Goal: Task Accomplishment & Management: Manage account settings

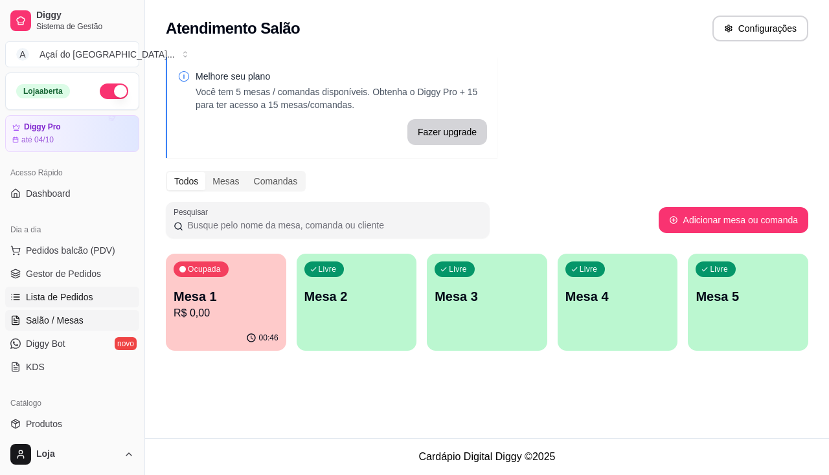
click at [41, 291] on span "Lista de Pedidos" at bounding box center [59, 297] width 67 height 13
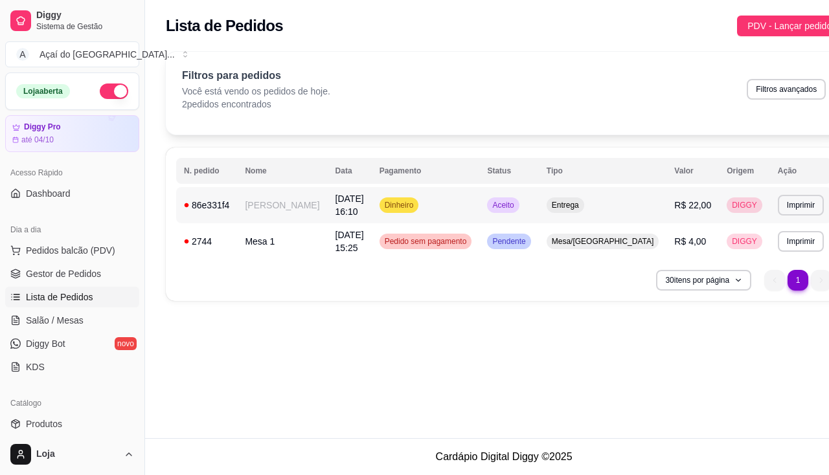
click at [328, 202] on td "18/09/25 às 16:10" at bounding box center [350, 205] width 44 height 36
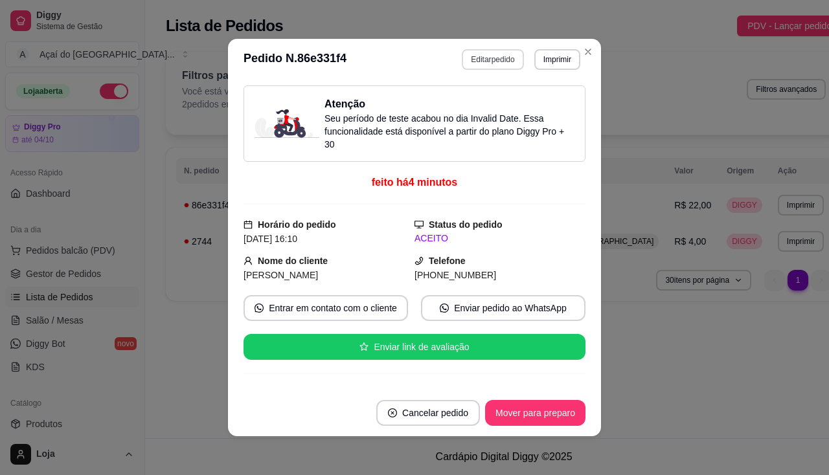
click at [497, 63] on button "Editar pedido" at bounding box center [493, 59] width 62 height 21
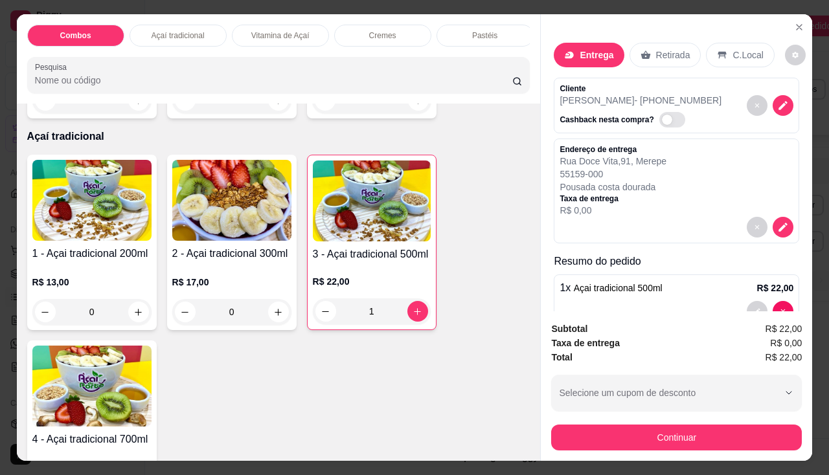
scroll to position [34, 0]
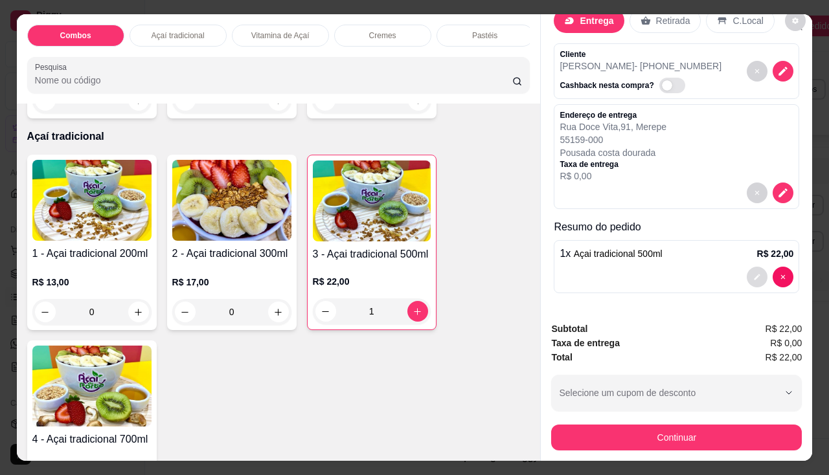
click at [753, 273] on icon "decrease-product-quantity" at bounding box center [757, 277] width 8 height 8
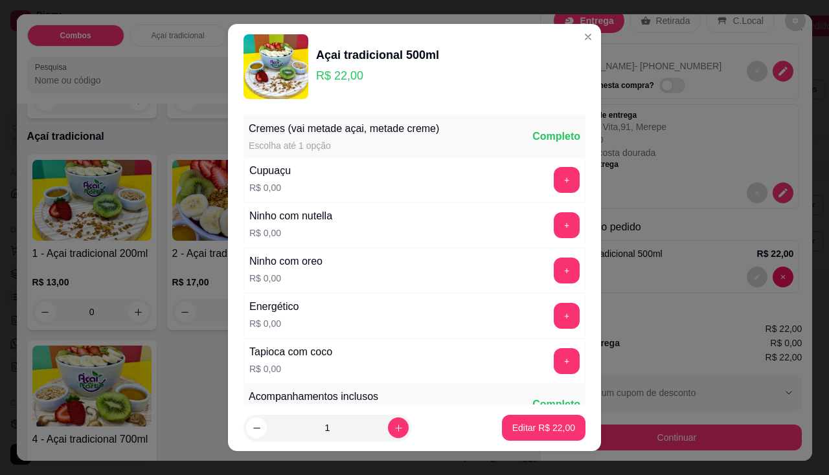
scroll to position [194, 0]
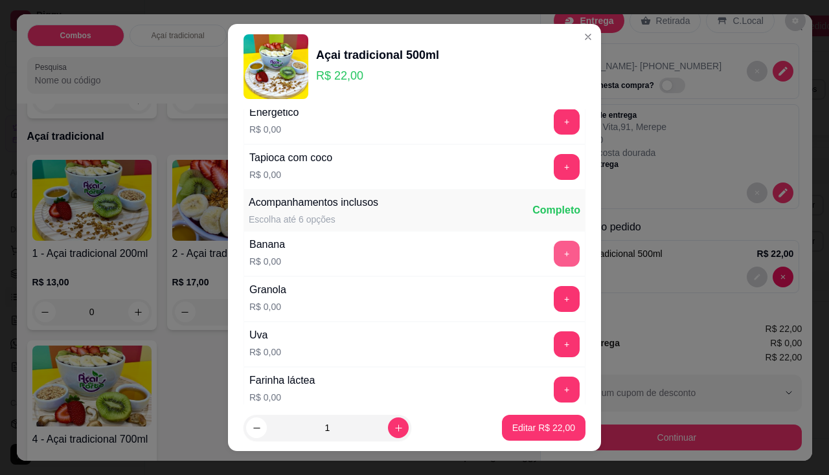
click at [554, 243] on button "+" at bounding box center [567, 254] width 26 height 26
click at [554, 296] on button "+" at bounding box center [567, 299] width 26 height 26
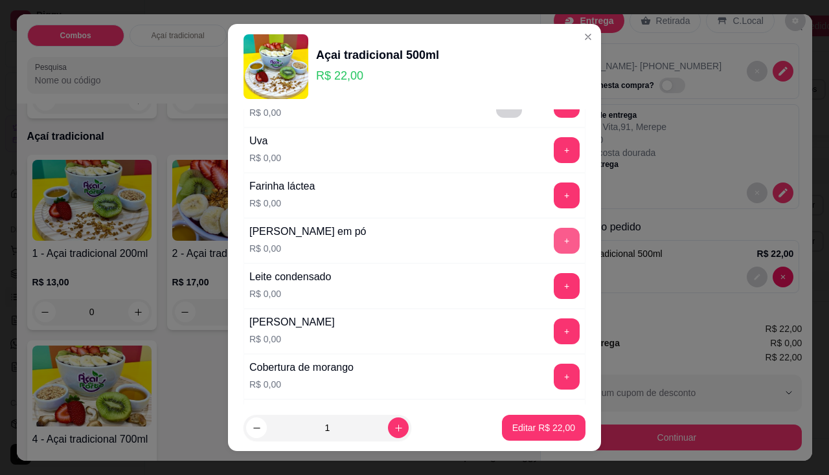
click at [554, 231] on button "+" at bounding box center [567, 241] width 26 height 26
click at [554, 282] on button "+" at bounding box center [567, 286] width 26 height 26
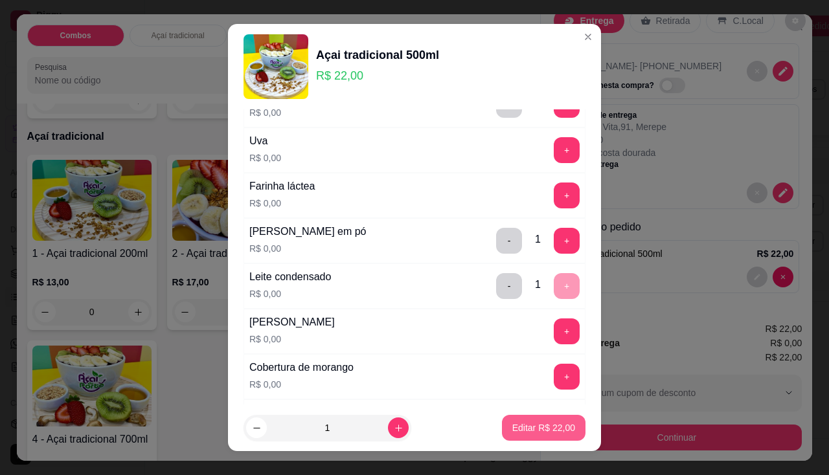
click at [550, 421] on p "Editar R$ 22,00" at bounding box center [543, 427] width 63 height 13
type input "0"
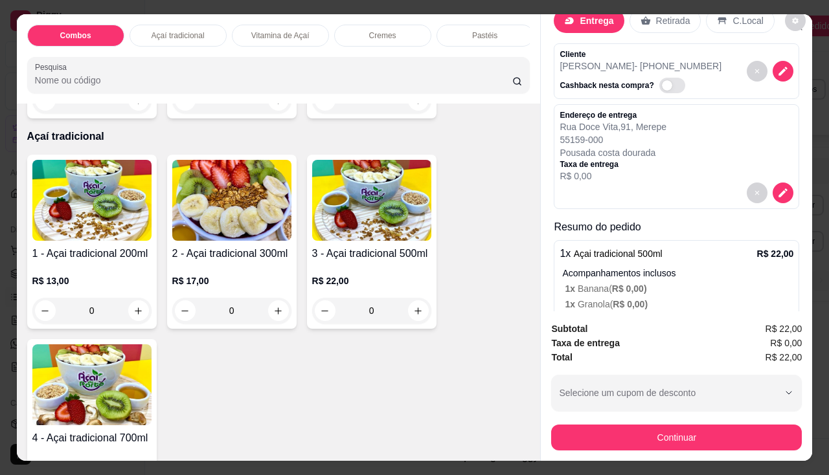
scroll to position [0, 0]
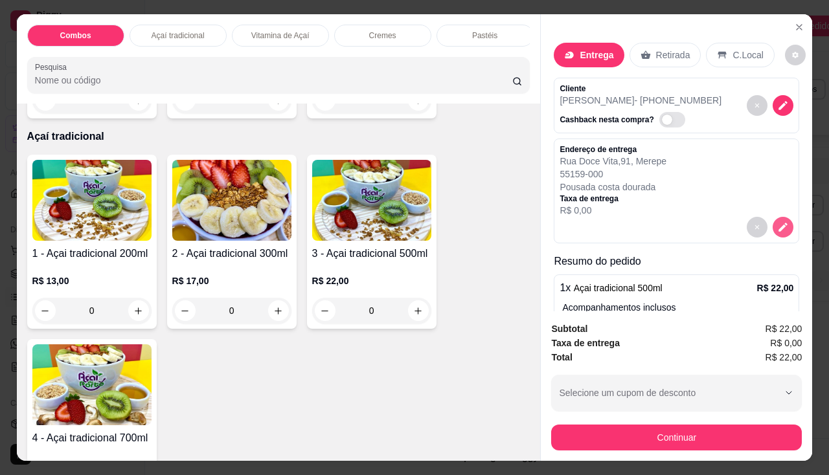
click at [776, 218] on button "decrease-product-quantity" at bounding box center [782, 227] width 21 height 21
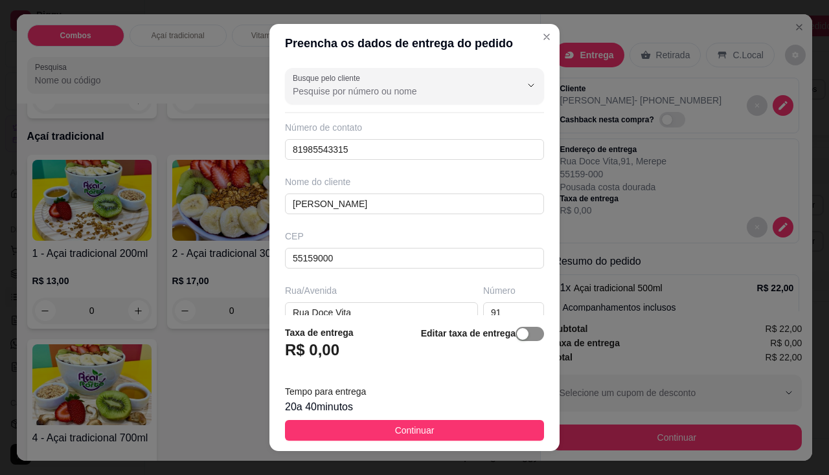
click at [515, 332] on span "button" at bounding box center [529, 334] width 28 height 14
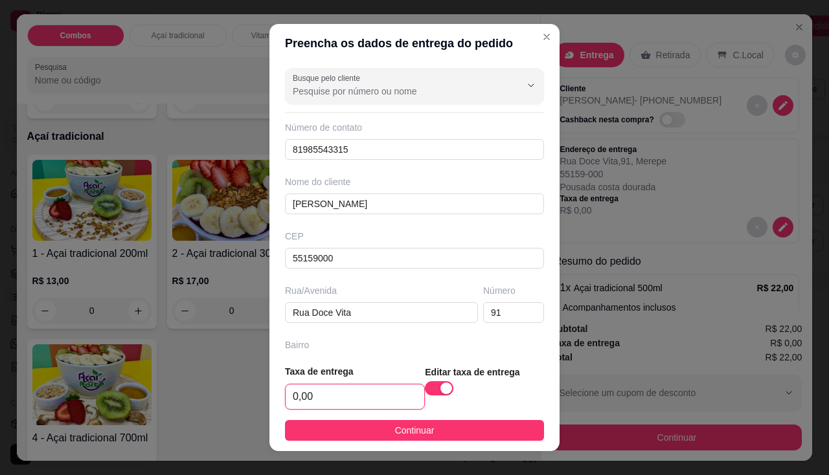
click at [319, 393] on input "0,00" at bounding box center [354, 397] width 139 height 25
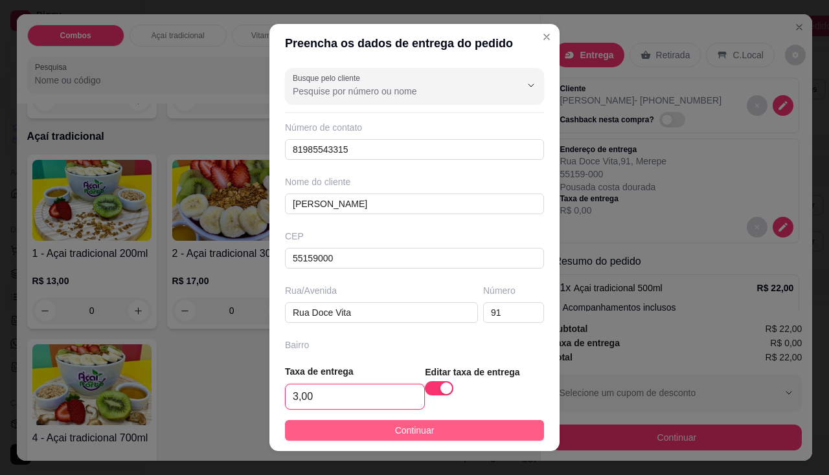
type input "3,00"
click at [343, 429] on button "Continuar" at bounding box center [414, 430] width 259 height 21
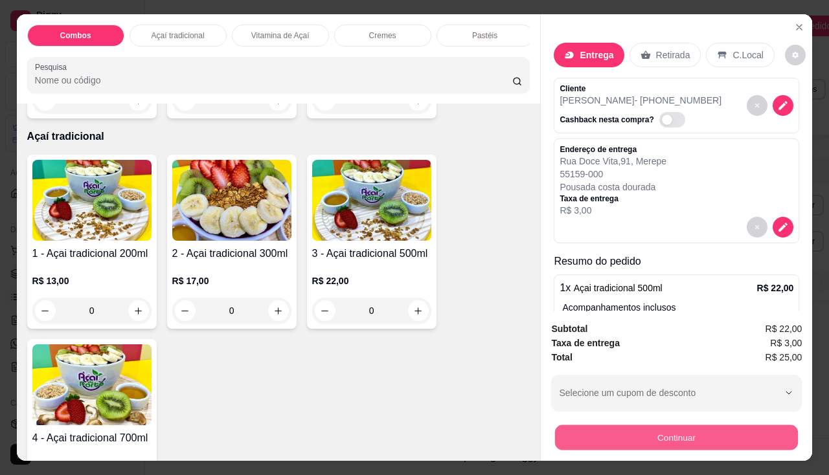
click at [627, 428] on button "Continuar" at bounding box center [676, 437] width 243 height 25
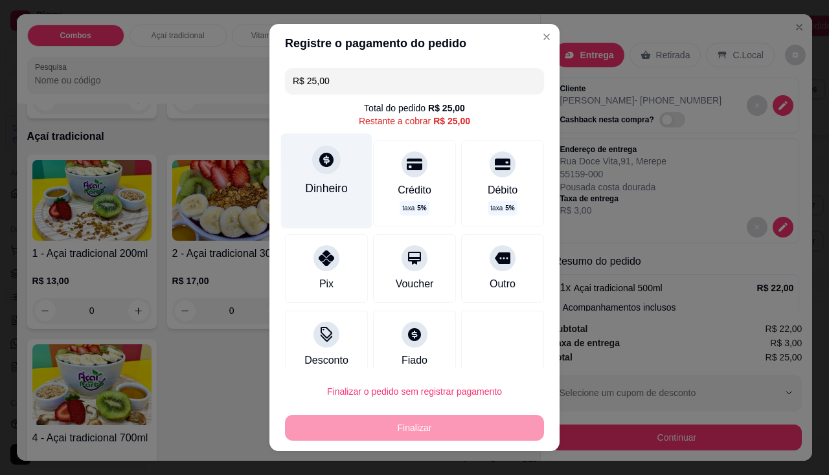
click at [320, 183] on div "Dinheiro" at bounding box center [326, 188] width 43 height 17
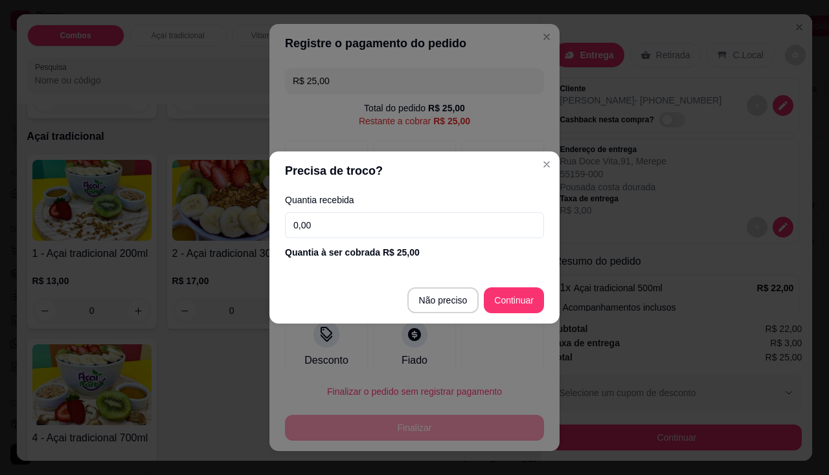
click at [324, 229] on input "0,00" at bounding box center [414, 225] width 259 height 26
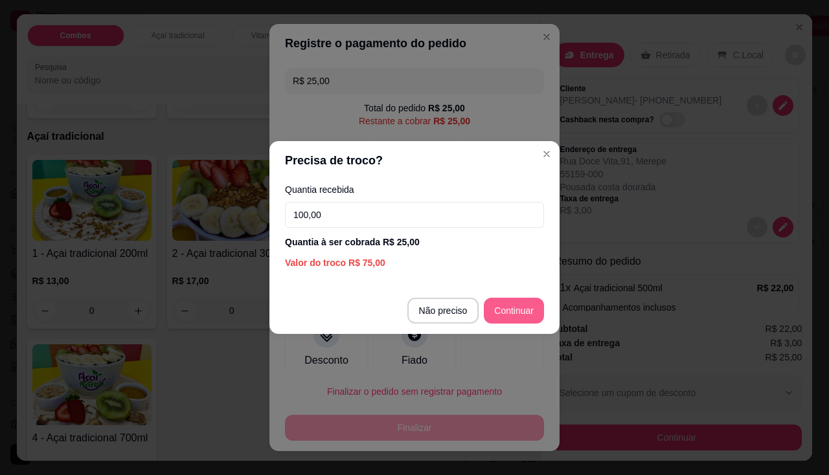
type input "100,00"
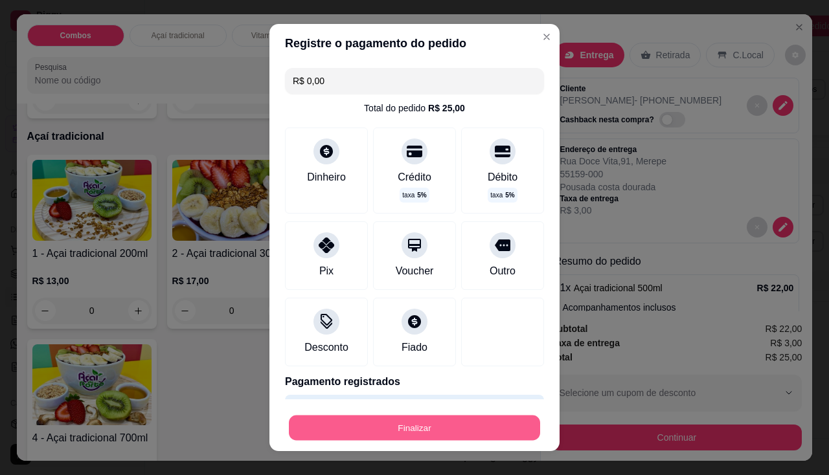
click at [476, 425] on button "Finalizar" at bounding box center [414, 428] width 251 height 25
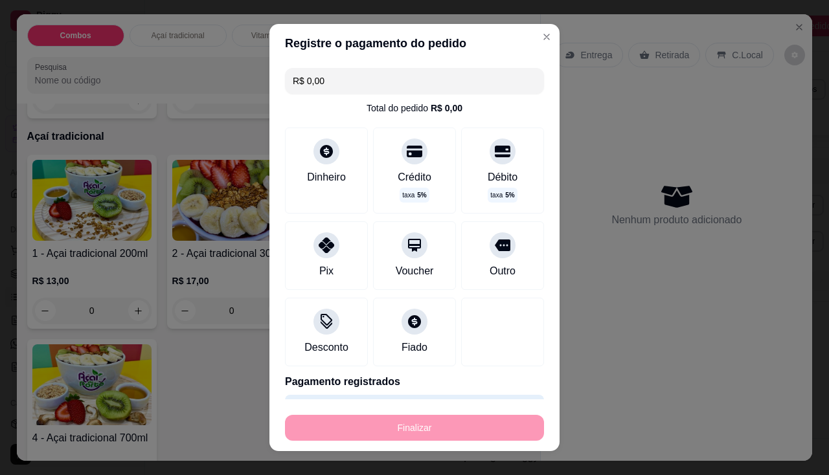
type input "-R$ 25,00"
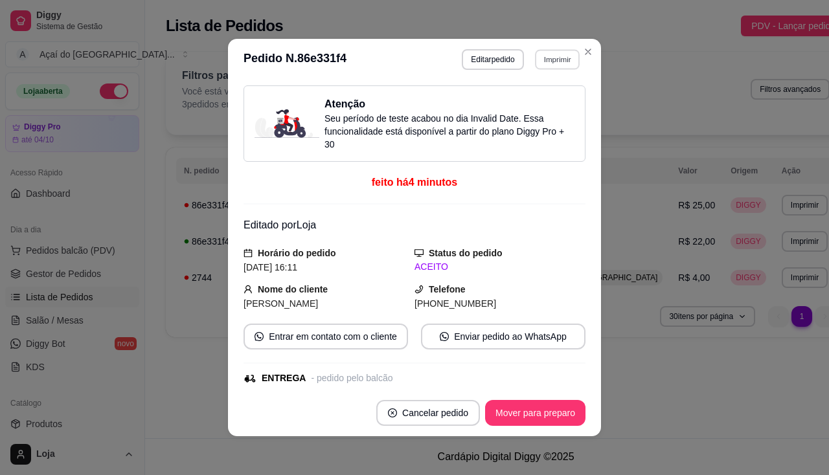
click at [555, 65] on button "Imprimir" at bounding box center [557, 59] width 45 height 20
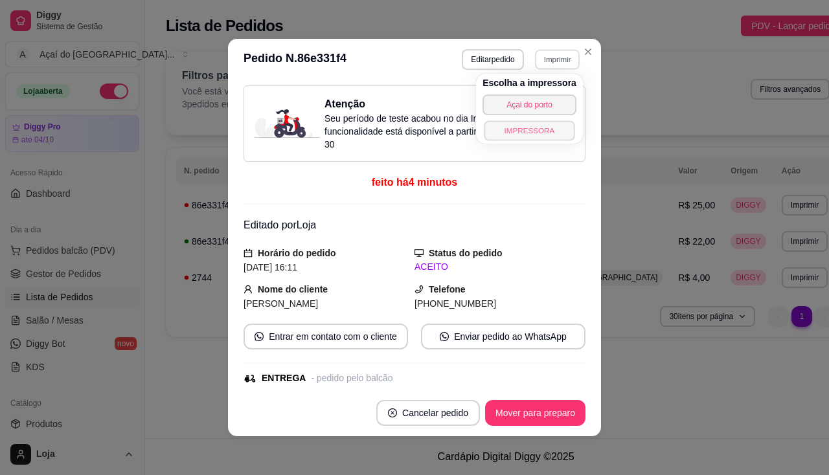
click at [539, 128] on button "IMPRESSORA" at bounding box center [529, 130] width 91 height 20
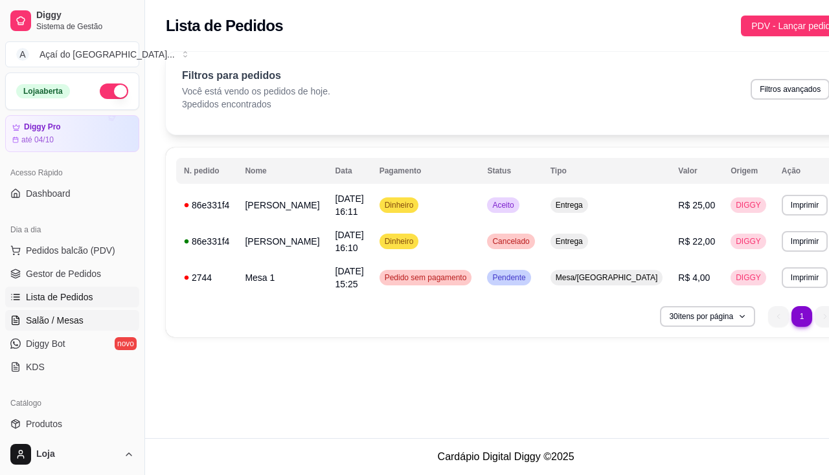
click at [83, 316] on link "Salão / Mesas" at bounding box center [72, 320] width 134 height 21
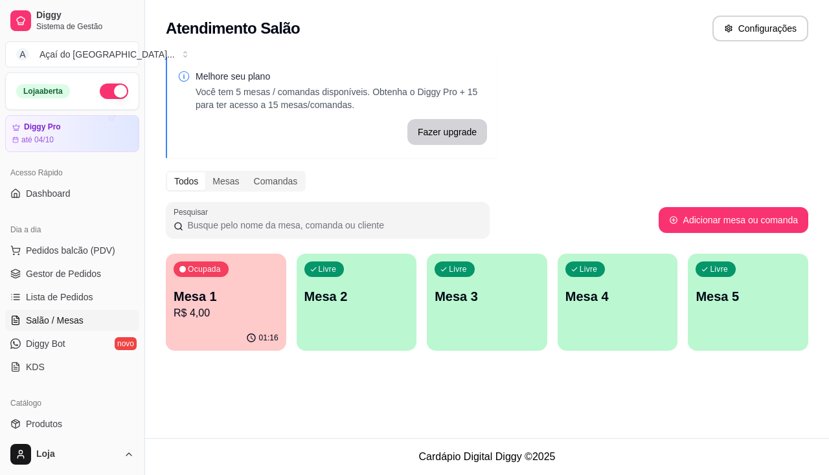
click at [394, 295] on p "Mesa 2" at bounding box center [356, 296] width 105 height 18
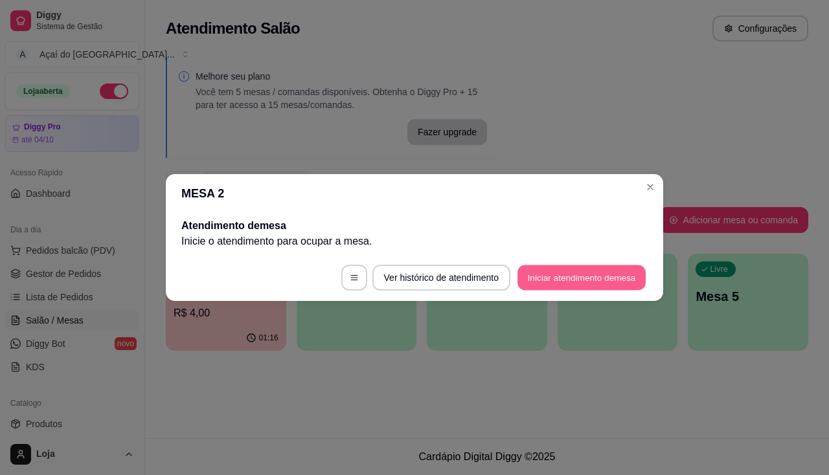
click at [550, 277] on button "Iniciar atendimento de mesa" at bounding box center [581, 277] width 128 height 25
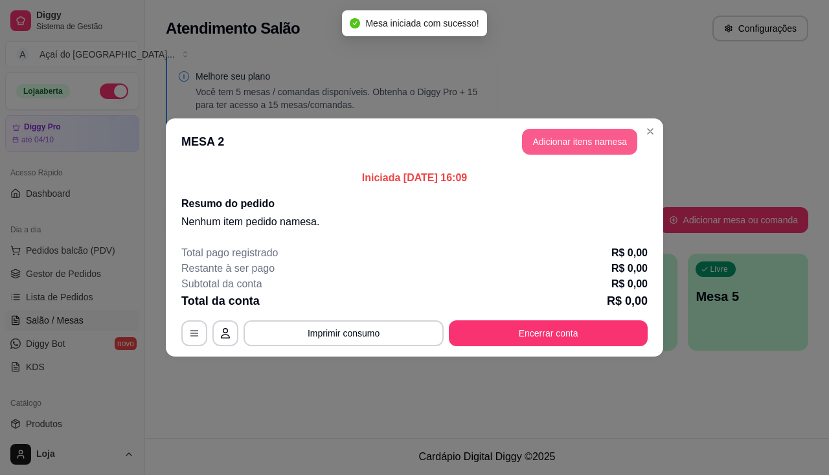
click at [600, 151] on button "Adicionar itens na mesa" at bounding box center [579, 142] width 115 height 26
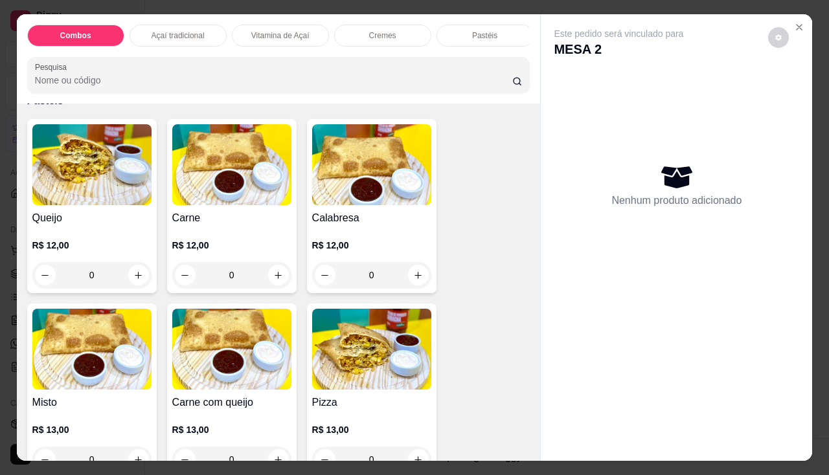
scroll to position [1165, 0]
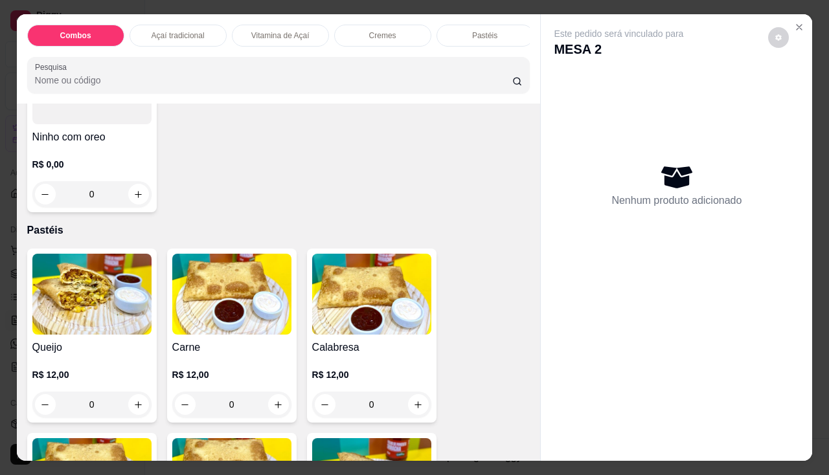
click at [239, 302] on img at bounding box center [231, 294] width 119 height 81
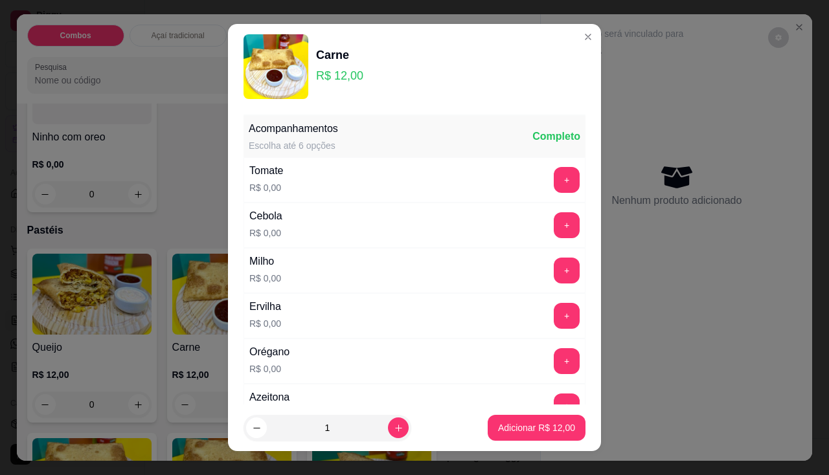
scroll to position [65, 0]
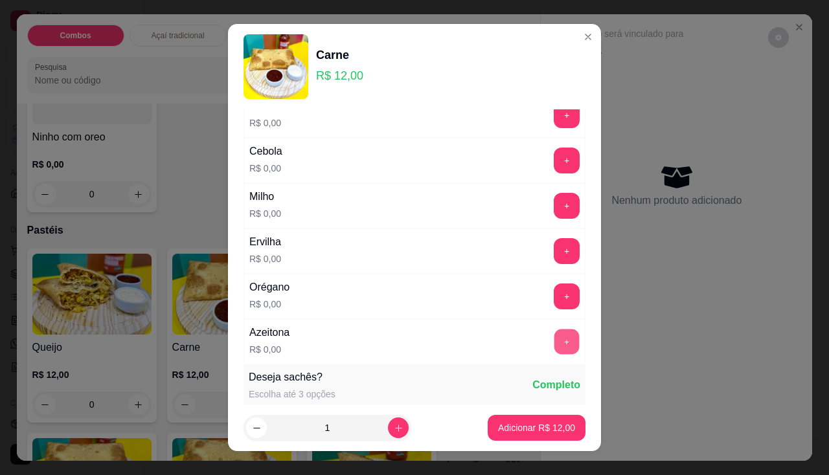
click at [554, 349] on button "+" at bounding box center [566, 341] width 25 height 25
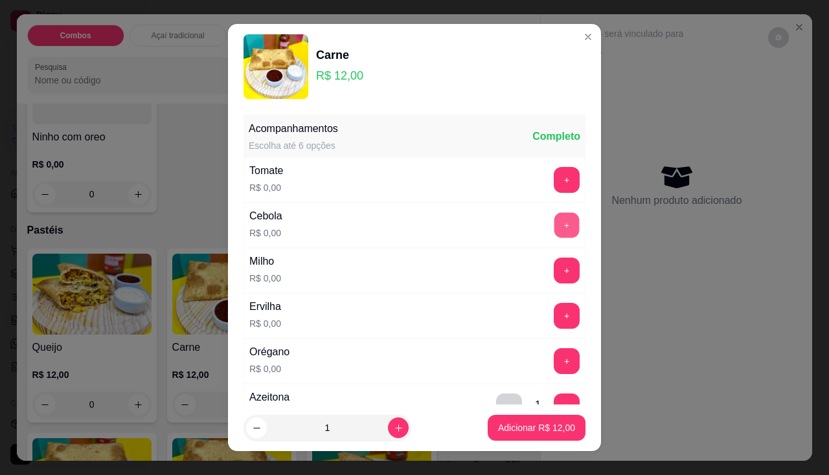
click at [554, 229] on button "+" at bounding box center [566, 224] width 25 height 25
click at [506, 433] on p "Adicionar R$ 12,00" at bounding box center [536, 427] width 77 height 13
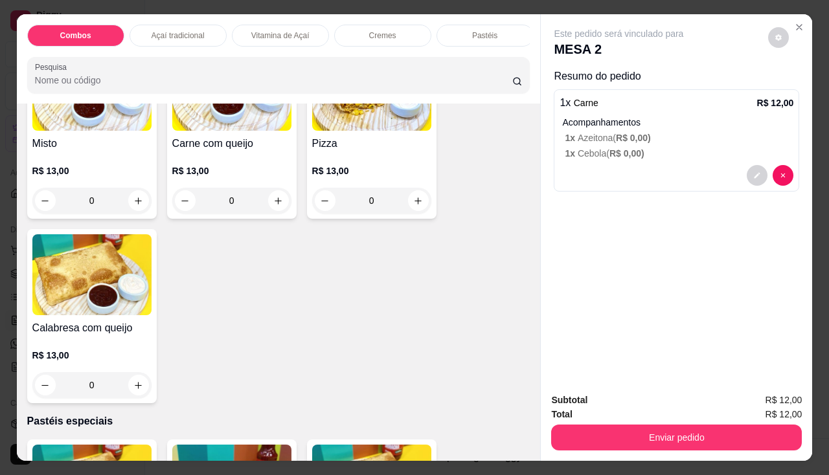
scroll to position [1489, 0]
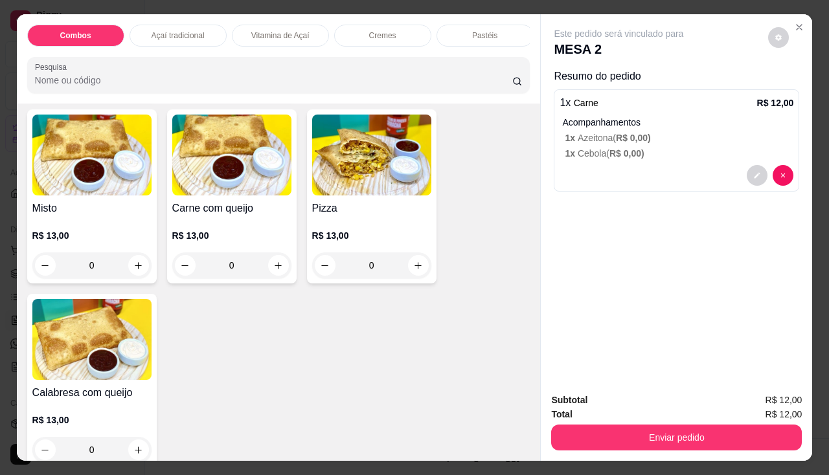
click at [223, 224] on div "R$ 13,00 0" at bounding box center [231, 247] width 119 height 62
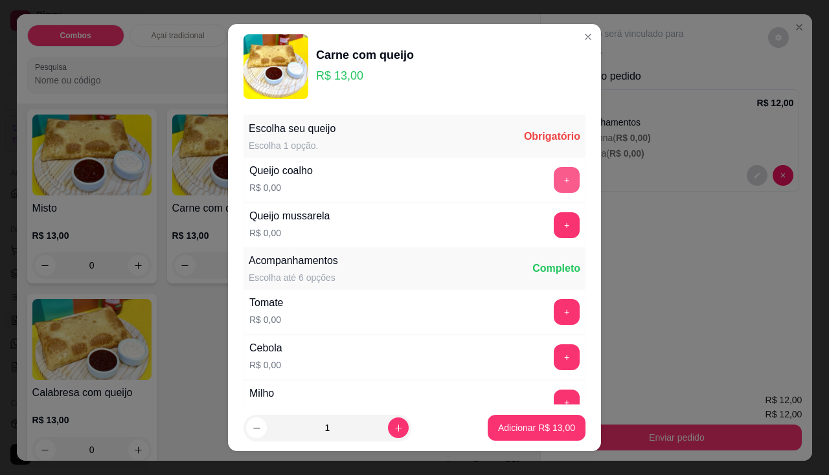
click at [554, 171] on button "+" at bounding box center [567, 180] width 26 height 26
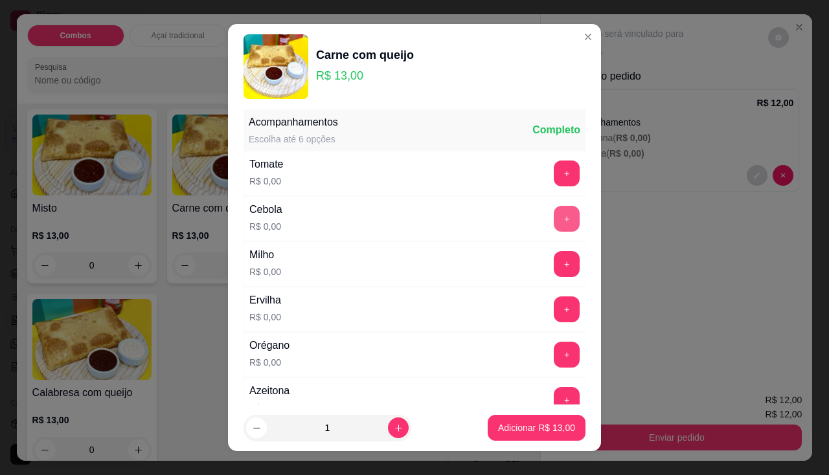
scroll to position [17, 0]
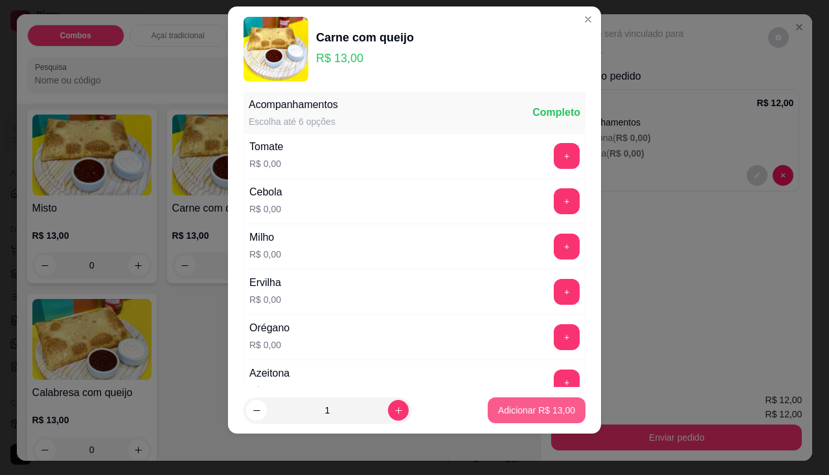
click at [538, 414] on p "Adicionar R$ 13,00" at bounding box center [536, 410] width 77 height 13
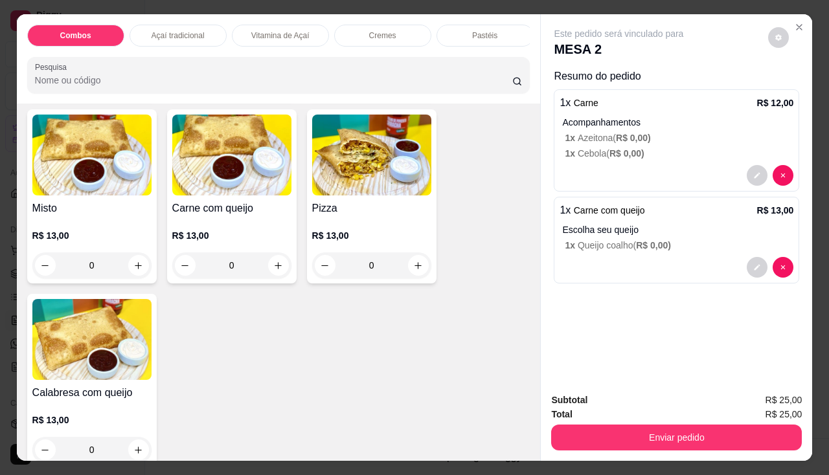
click at [580, 433] on button "Enviar pedido" at bounding box center [676, 438] width 251 height 26
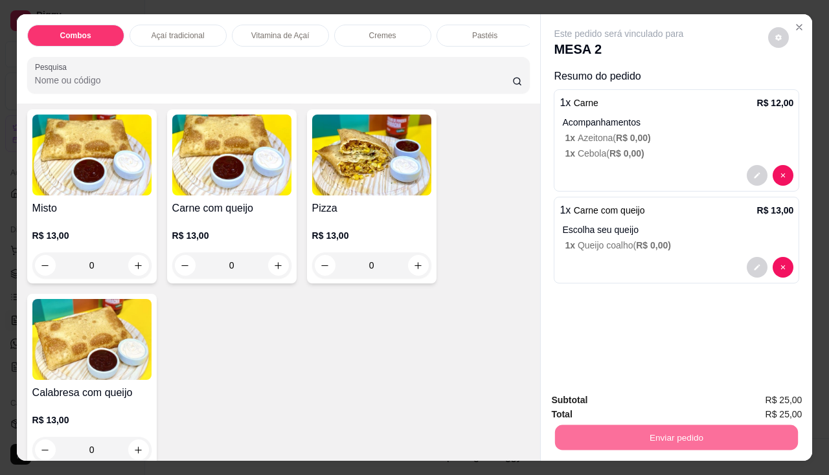
click at [603, 404] on button "Não registrar e enviar pedido" at bounding box center [633, 401] width 131 height 24
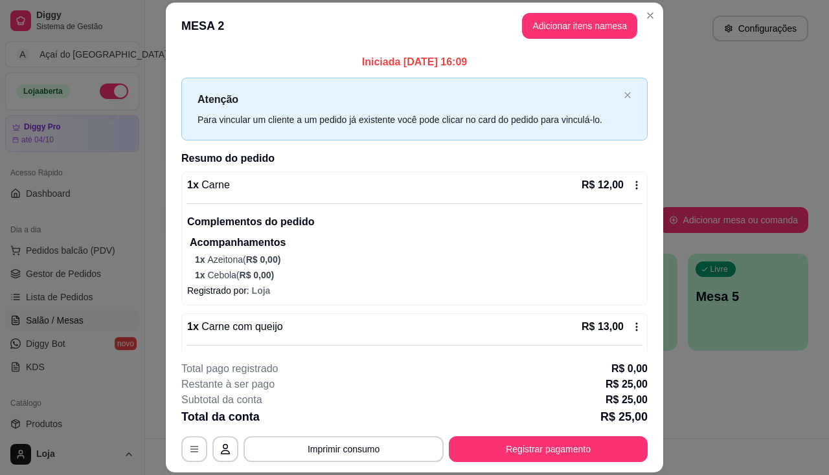
click at [464, 274] on p "1 x Cebola ( R$ 0,00 )" at bounding box center [418, 275] width 447 height 13
click at [614, 21] on button "Adicionar itens na mesa" at bounding box center [579, 25] width 111 height 25
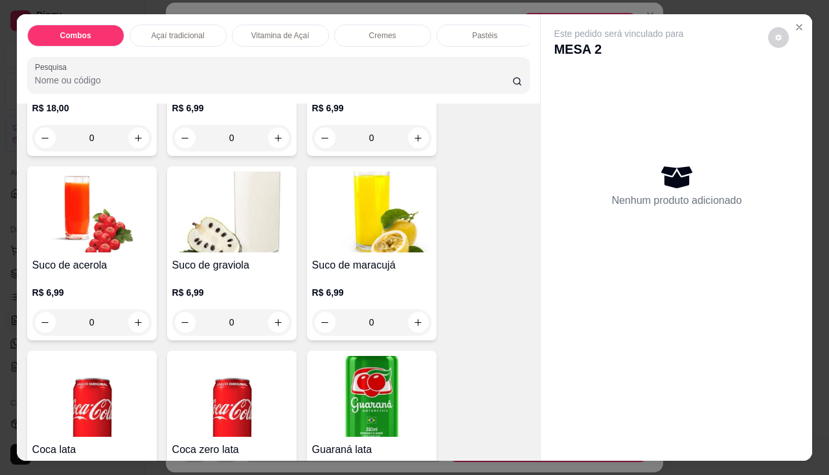
scroll to position [3172, 0]
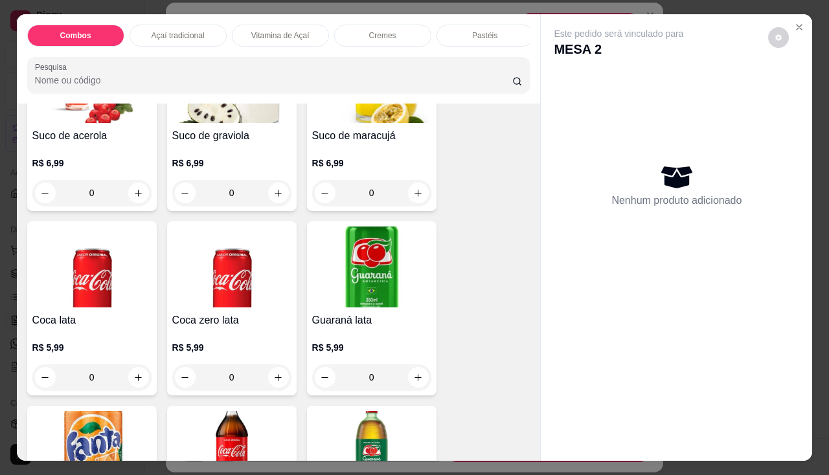
click at [274, 300] on img at bounding box center [231, 267] width 119 height 81
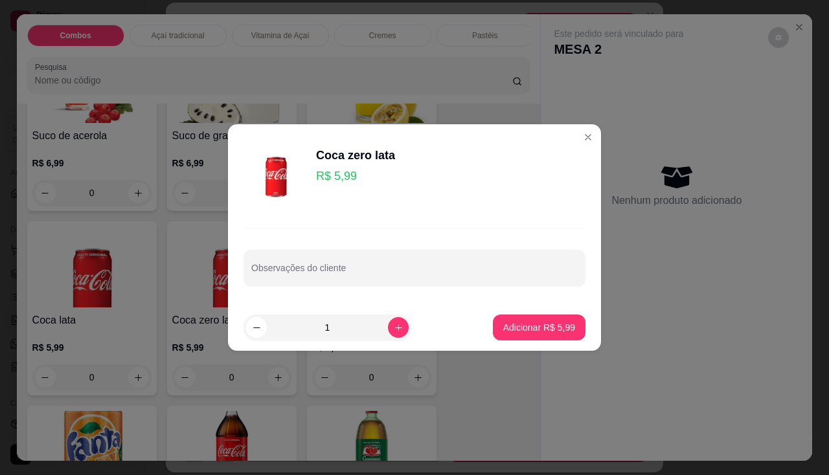
click at [491, 306] on footer "1 Adicionar R$ 5,99" at bounding box center [414, 327] width 373 height 47
click at [497, 315] on button "Adicionar R$ 5,99" at bounding box center [539, 328] width 93 height 26
type input "1"
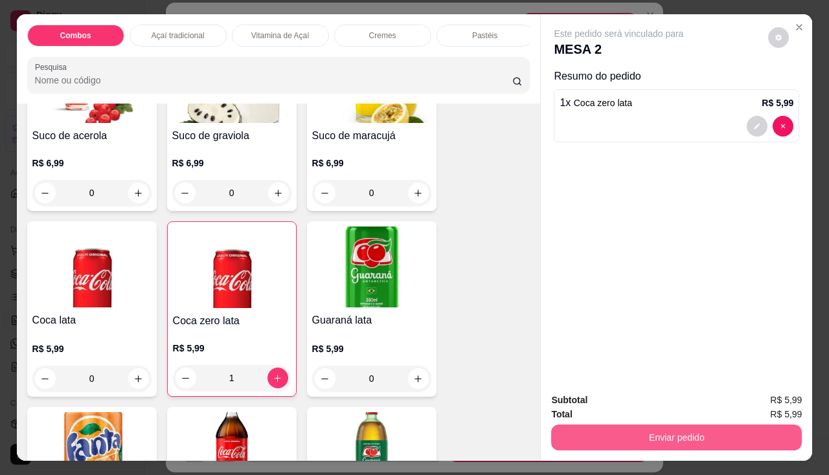
click at [658, 446] on div "Subtotal R$ 5,99 Total R$ 5,99 Enviar pedido" at bounding box center [676, 422] width 271 height 78
click at [658, 434] on button "Enviar pedido" at bounding box center [676, 438] width 251 height 26
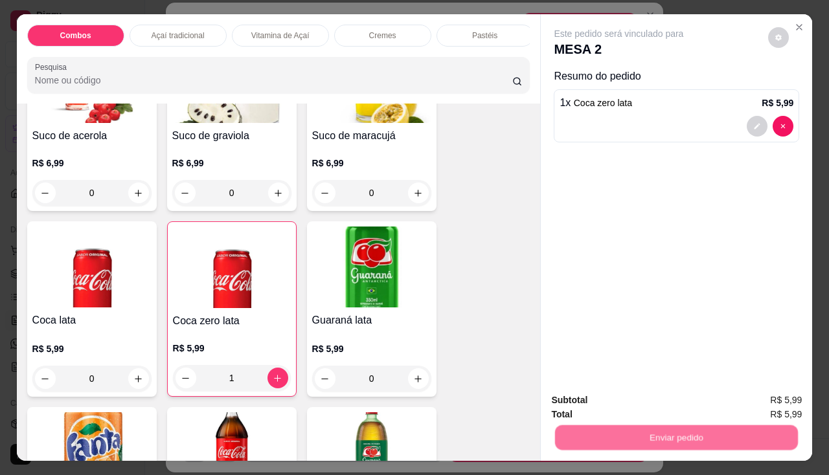
click at [652, 401] on button "Não registrar e enviar pedido" at bounding box center [633, 401] width 131 height 24
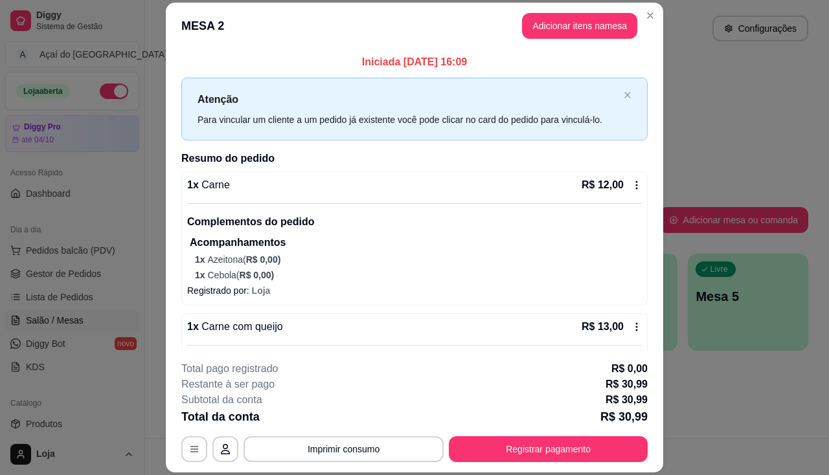
scroll to position [139, 0]
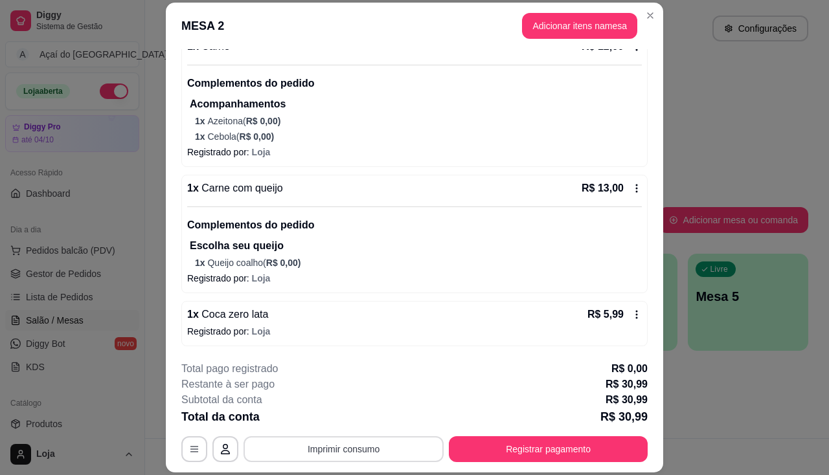
click at [359, 446] on button "Imprimir consumo" at bounding box center [343, 449] width 200 height 26
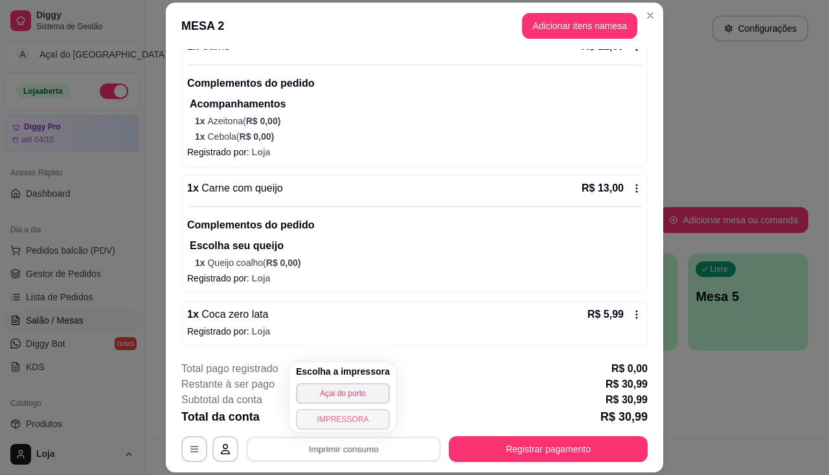
click at [362, 423] on button "IMPRESSORA" at bounding box center [343, 419] width 94 height 21
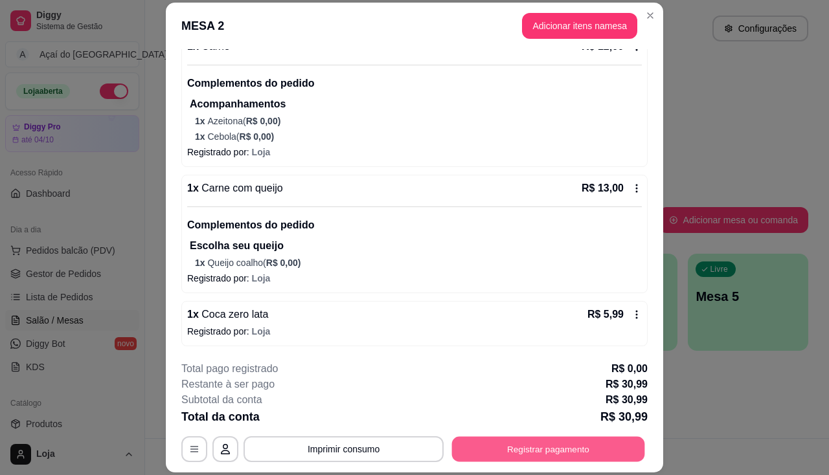
click at [456, 441] on button "Registrar pagamento" at bounding box center [548, 449] width 193 height 25
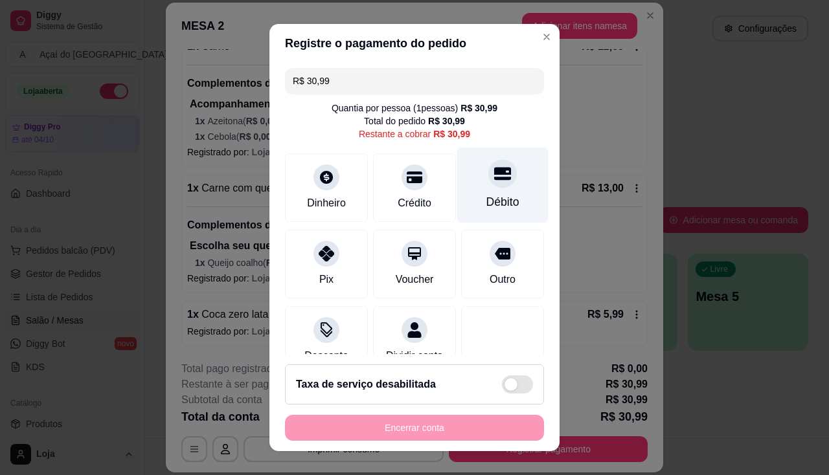
click at [486, 197] on div "Débito" at bounding box center [502, 202] width 33 height 17
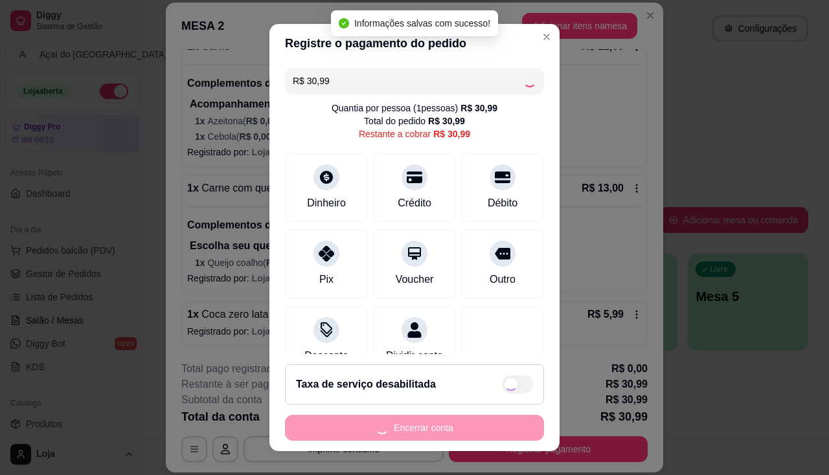
type input "R$ 0,00"
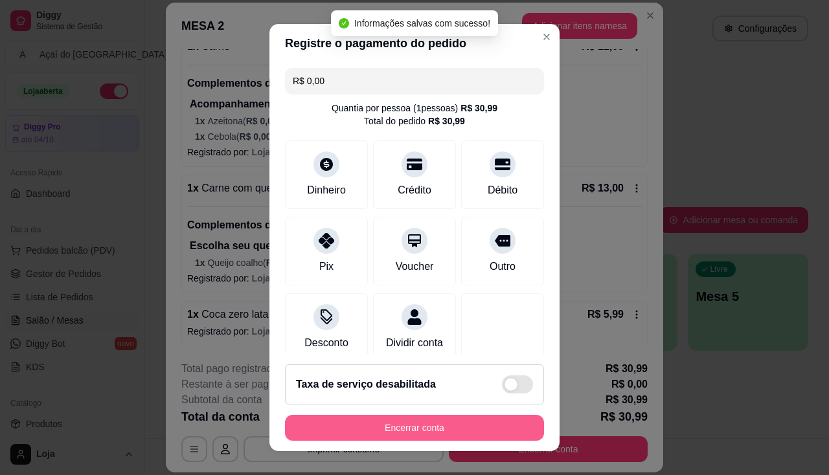
click at [456, 424] on button "Encerrar conta" at bounding box center [414, 428] width 259 height 26
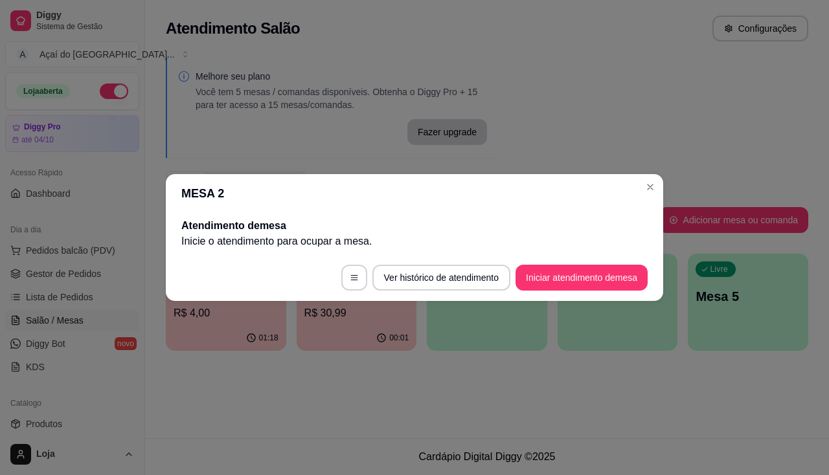
scroll to position [0, 0]
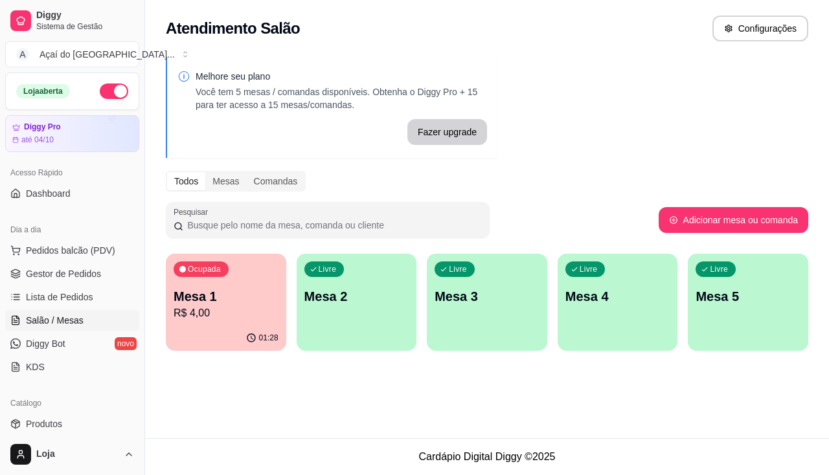
click at [264, 348] on div "01:28" at bounding box center [226, 338] width 120 height 25
click at [347, 322] on div "Livre Mesa 2" at bounding box center [357, 295] width 120 height 82
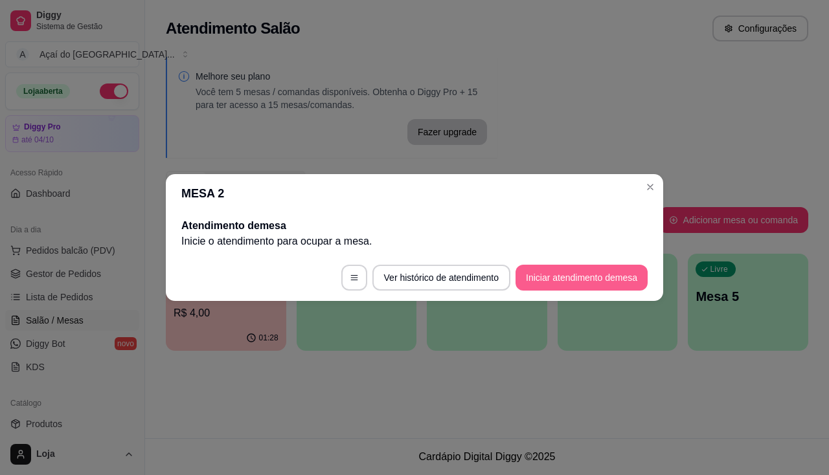
click at [581, 272] on button "Iniciar atendimento de mesa" at bounding box center [581, 278] width 132 height 26
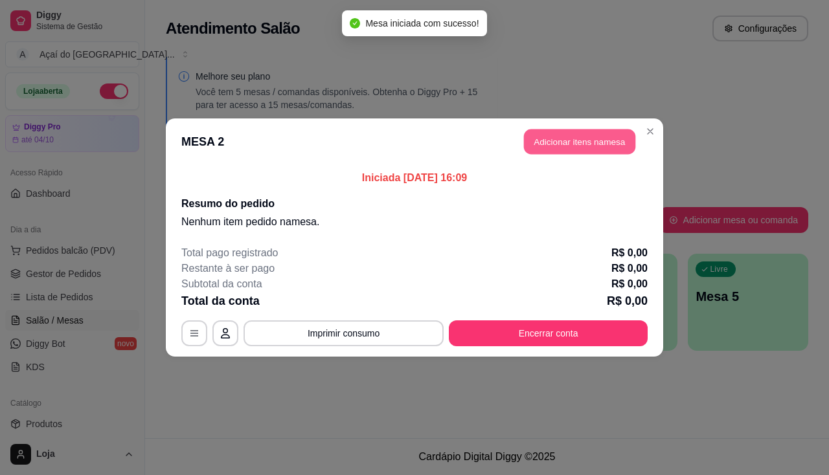
click at [583, 144] on button "Adicionar itens na mesa" at bounding box center [579, 141] width 111 height 25
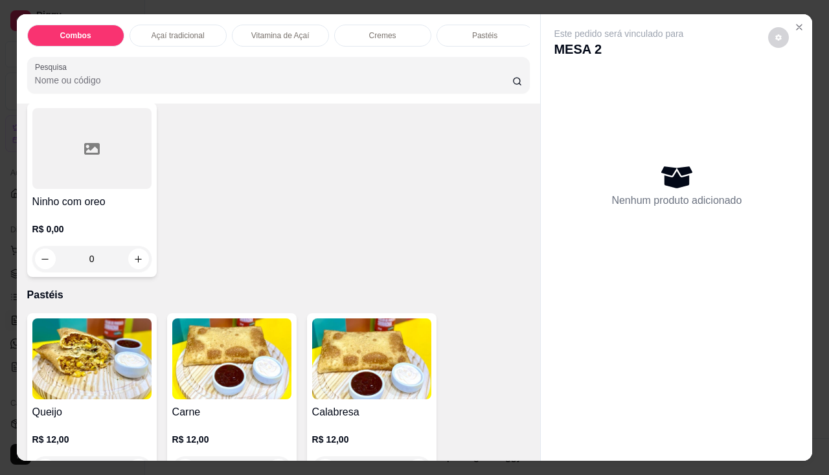
scroll to position [1230, 0]
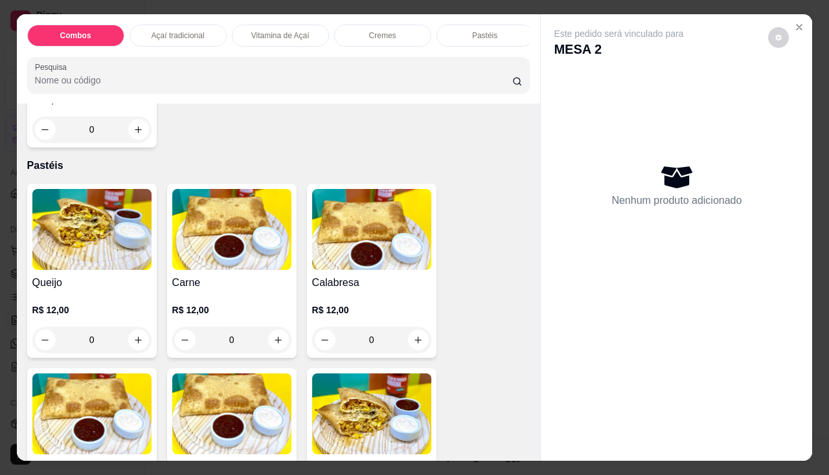
click at [88, 262] on img at bounding box center [91, 229] width 119 height 81
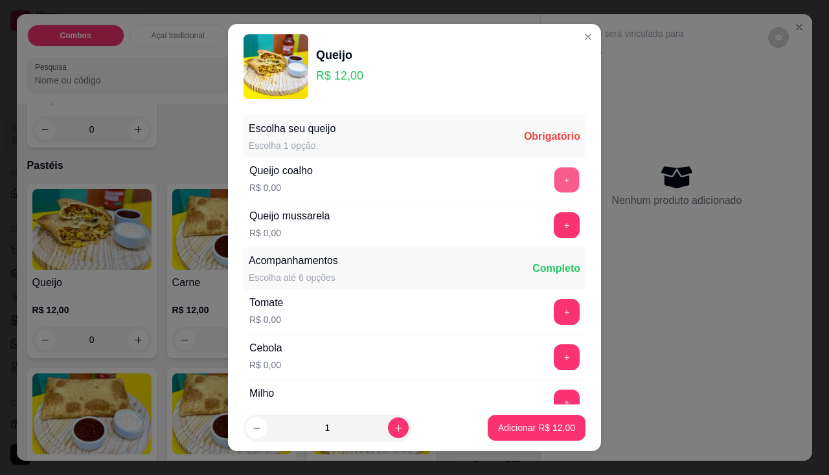
click at [554, 190] on button "+" at bounding box center [566, 179] width 25 height 25
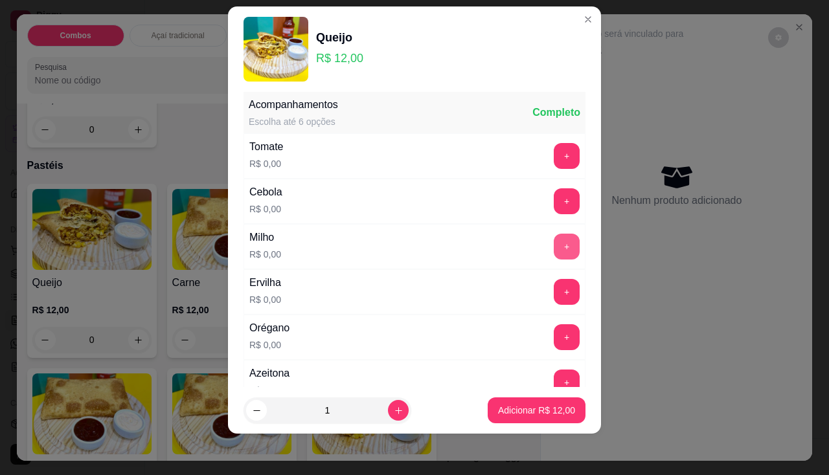
click at [554, 251] on button "+" at bounding box center [567, 247] width 26 height 26
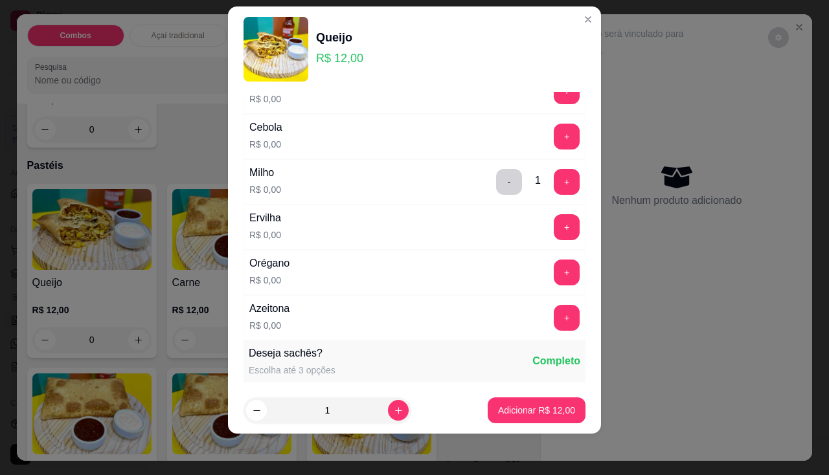
scroll to position [268, 0]
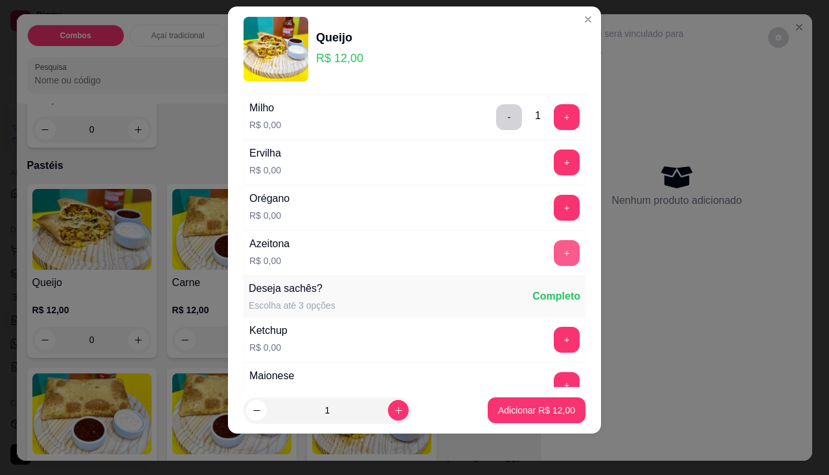
click at [554, 240] on button "+" at bounding box center [567, 253] width 26 height 26
click at [514, 407] on p "Adicionar R$ 12,00" at bounding box center [536, 410] width 77 height 13
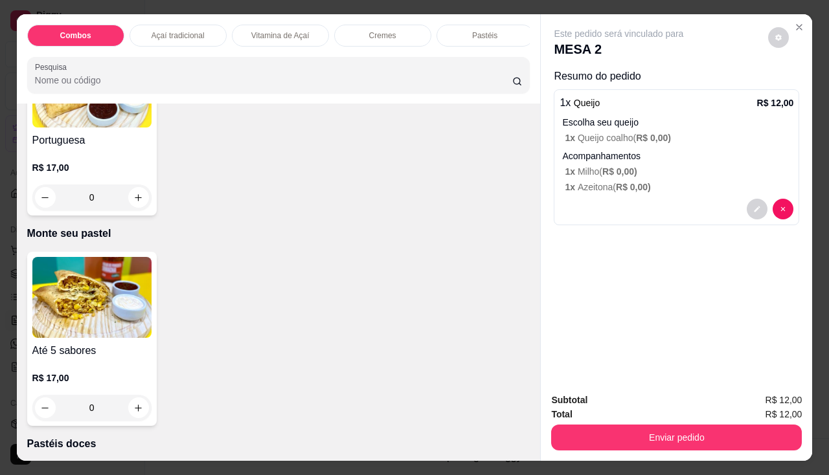
scroll to position [2266, 0]
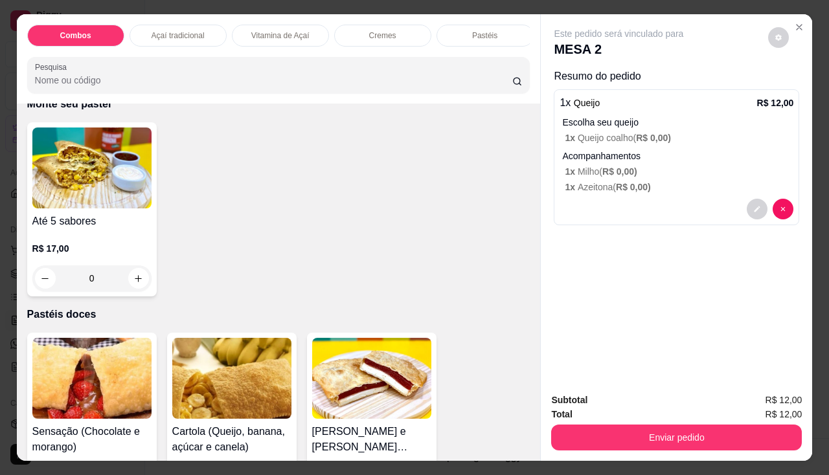
click at [129, 219] on h4 "Até 5 sabores" at bounding box center [91, 222] width 119 height 16
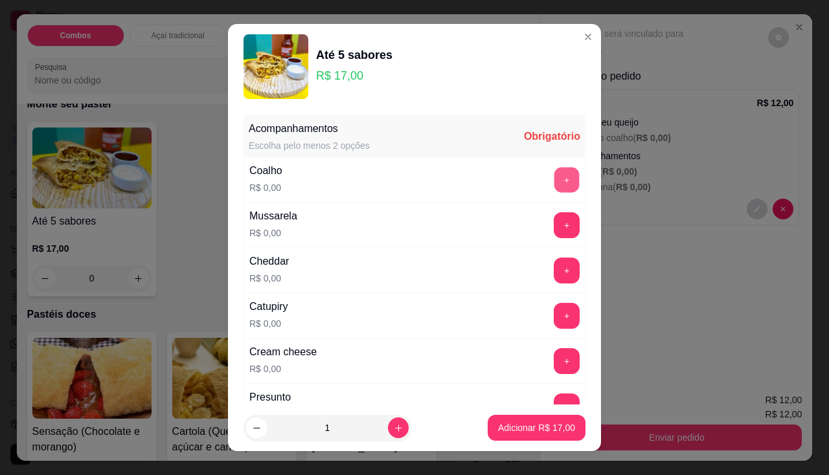
click at [554, 177] on button "+" at bounding box center [566, 179] width 25 height 25
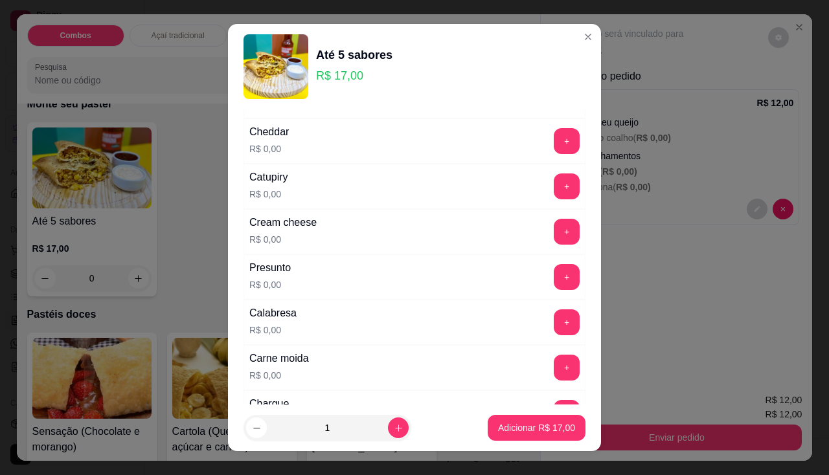
scroll to position [194, 0]
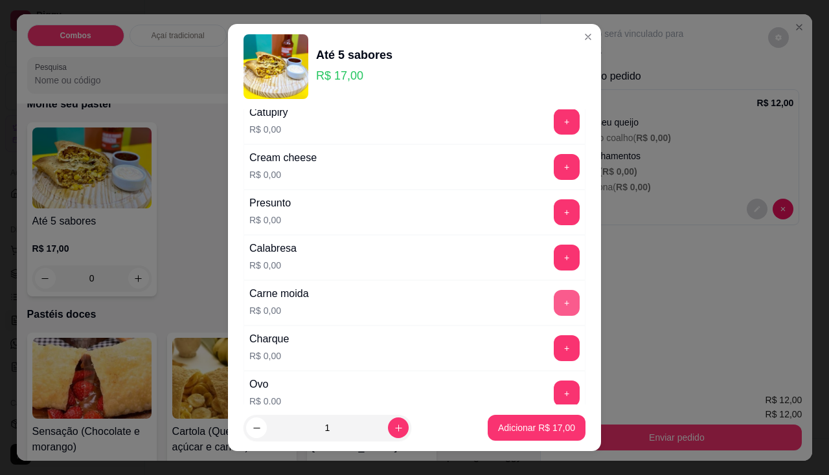
click at [554, 298] on button "+" at bounding box center [567, 303] width 26 height 26
click at [548, 199] on div "+" at bounding box center [566, 212] width 36 height 26
click at [554, 201] on button "+" at bounding box center [567, 212] width 26 height 26
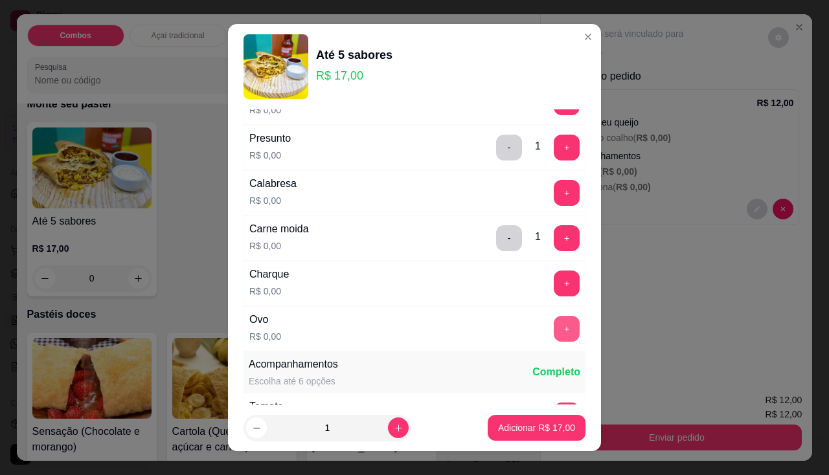
click at [554, 332] on button "+" at bounding box center [567, 329] width 26 height 26
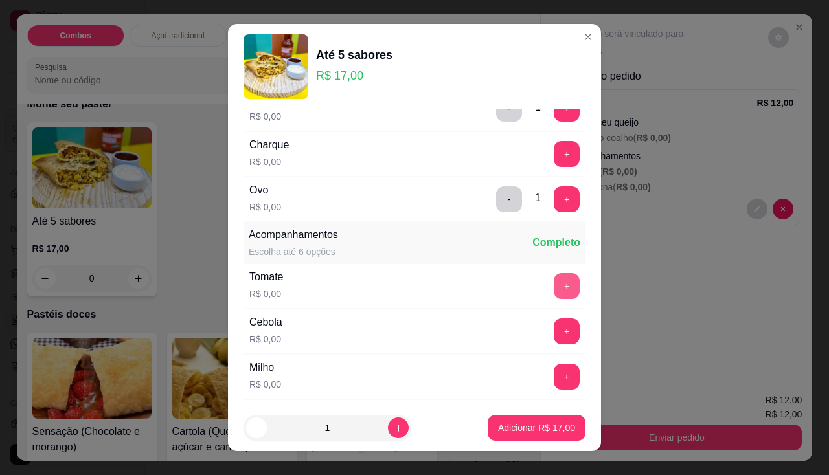
click at [554, 280] on button "+" at bounding box center [567, 286] width 26 height 26
click at [554, 341] on button "+" at bounding box center [567, 332] width 26 height 26
click at [554, 374] on button "+" at bounding box center [566, 376] width 25 height 25
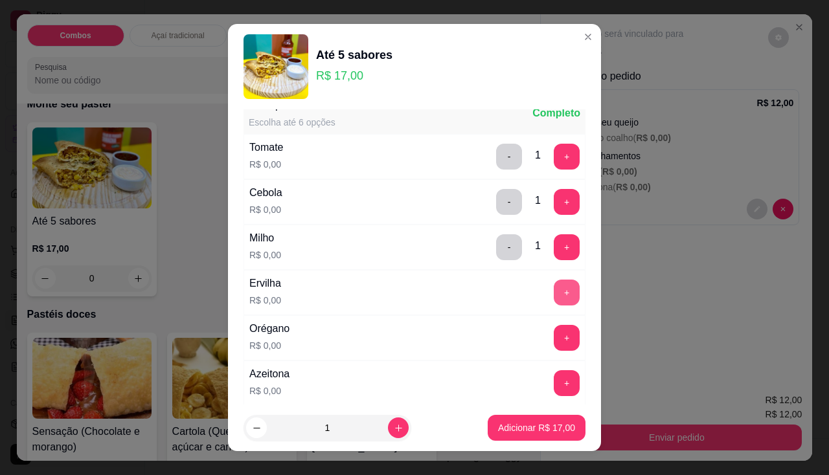
click at [554, 291] on button "+" at bounding box center [567, 293] width 26 height 26
click at [554, 335] on button "+" at bounding box center [567, 338] width 26 height 26
click at [554, 377] on button "+" at bounding box center [566, 382] width 25 height 25
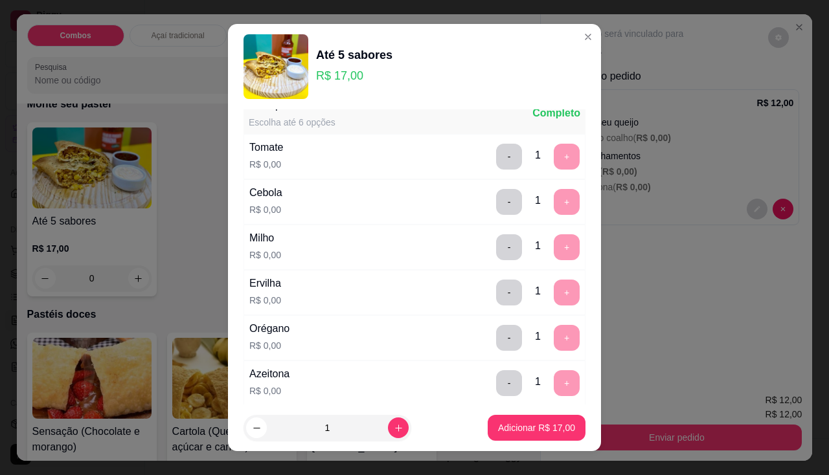
scroll to position [647, 0]
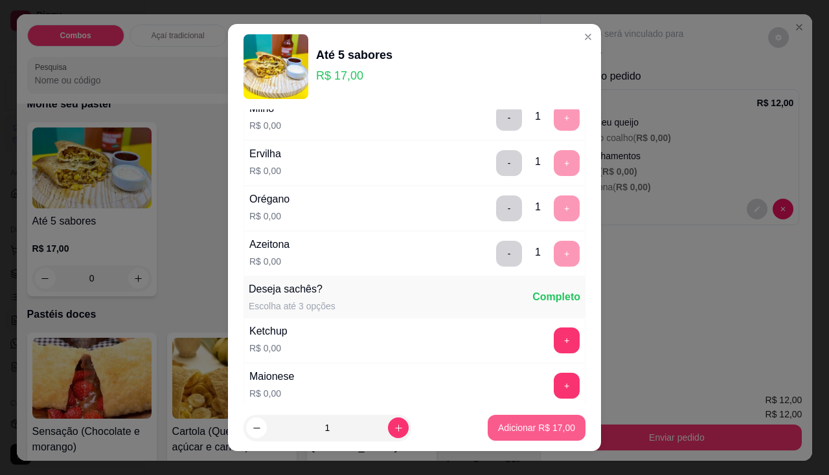
click at [530, 421] on p "Adicionar R$ 17,00" at bounding box center [536, 427] width 77 height 13
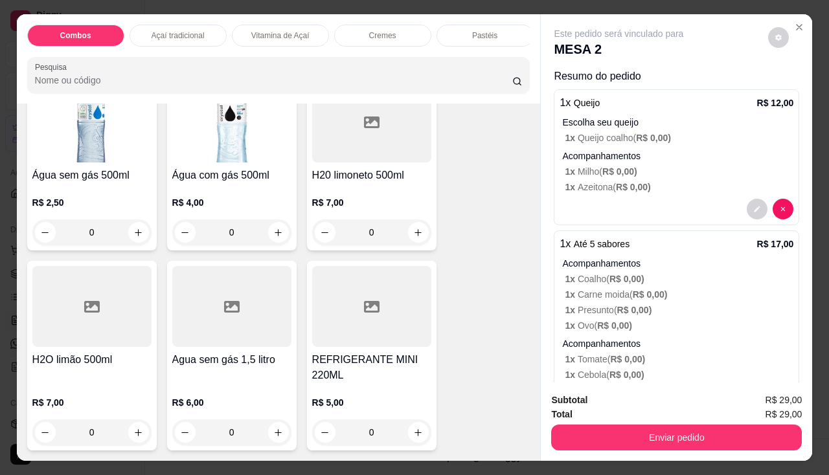
scroll to position [3696, 0]
click at [185, 157] on img at bounding box center [231, 122] width 119 height 81
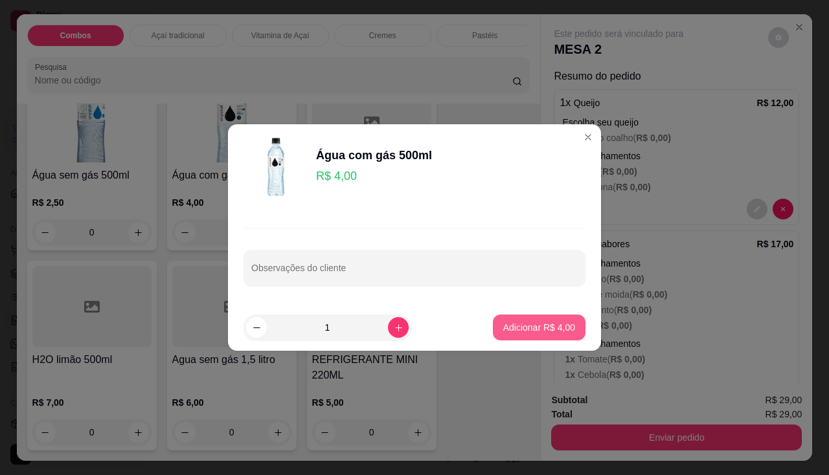
click at [521, 334] on button "Adicionar R$ 4,00" at bounding box center [539, 328] width 93 height 26
type input "1"
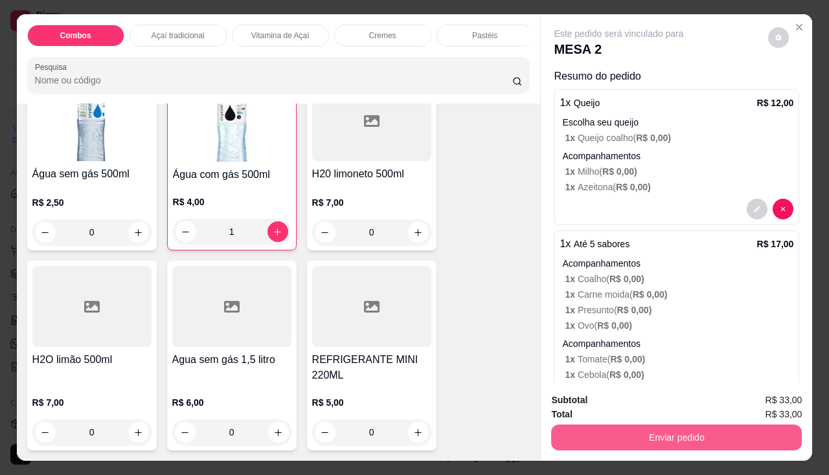
click at [590, 433] on button "Enviar pedido" at bounding box center [676, 438] width 251 height 26
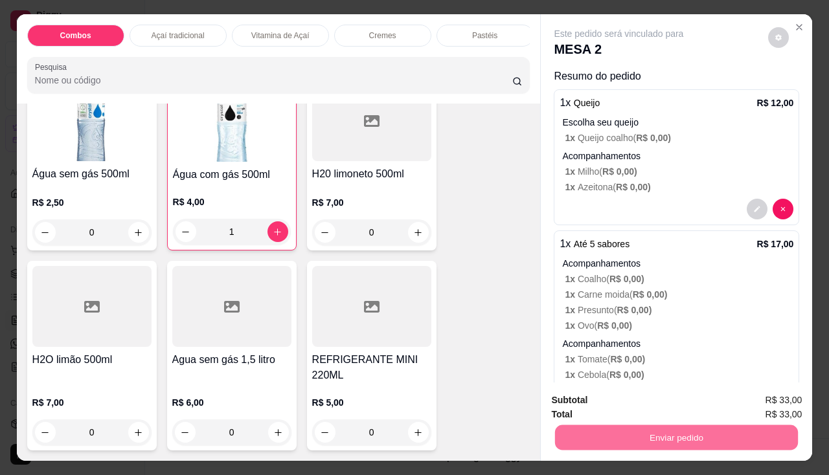
click at [601, 400] on button "Não registrar e enviar pedido" at bounding box center [633, 401] width 135 height 25
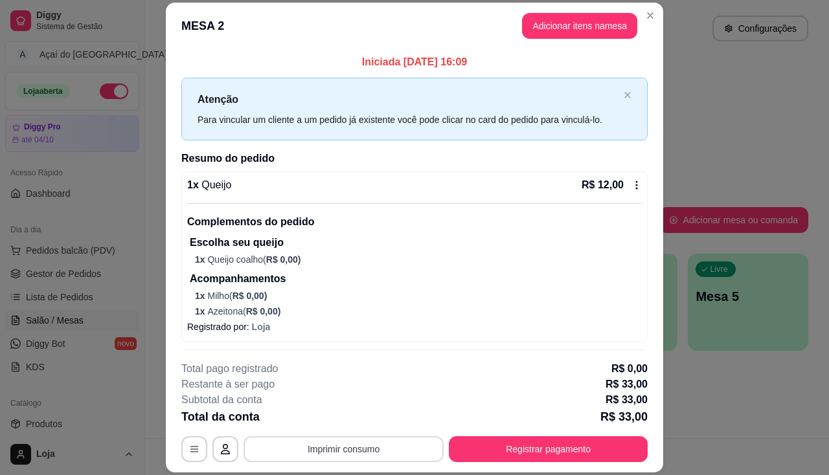
click at [400, 445] on button "Imprimir consumo" at bounding box center [343, 449] width 200 height 26
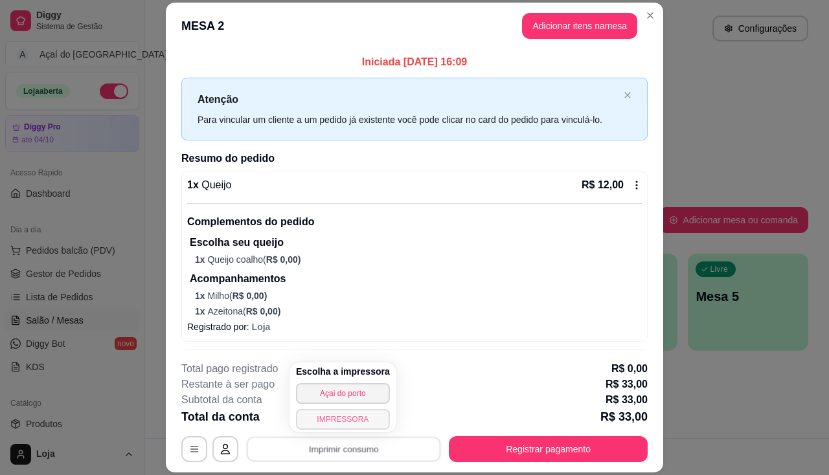
click at [356, 427] on button "IMPRESSORA" at bounding box center [343, 419] width 94 height 21
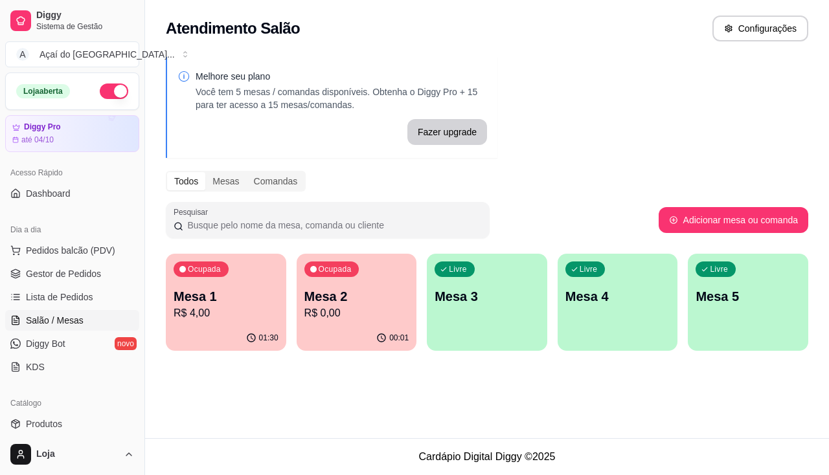
click at [333, 311] on p "R$ 0,00" at bounding box center [356, 314] width 105 height 16
click at [506, 330] on div "Livre Mesa 3" at bounding box center [487, 295] width 120 height 82
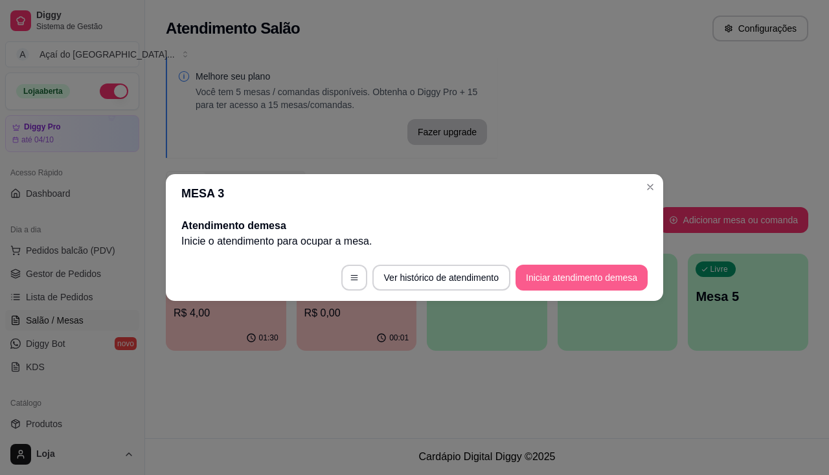
click at [574, 282] on button "Iniciar atendimento de mesa" at bounding box center [581, 278] width 132 height 26
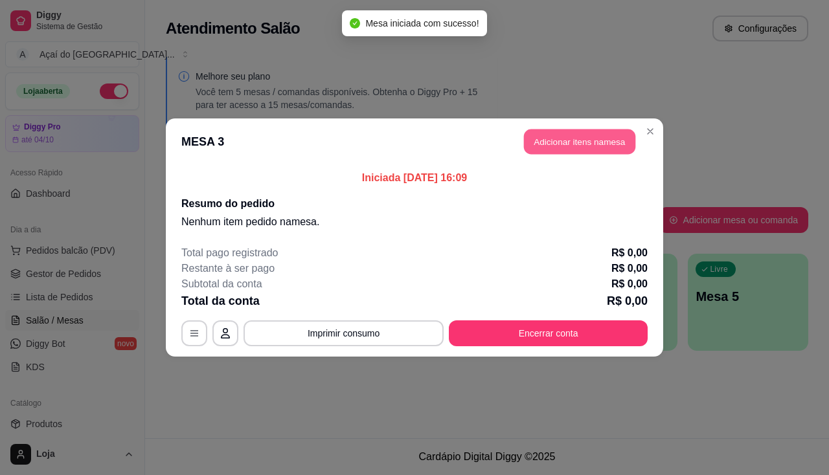
click at [581, 148] on button "Adicionar itens na mesa" at bounding box center [579, 141] width 111 height 25
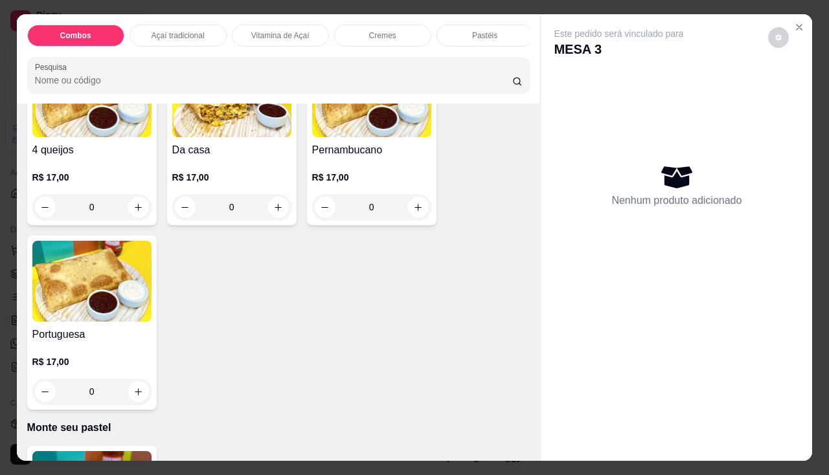
scroll to position [2136, 0]
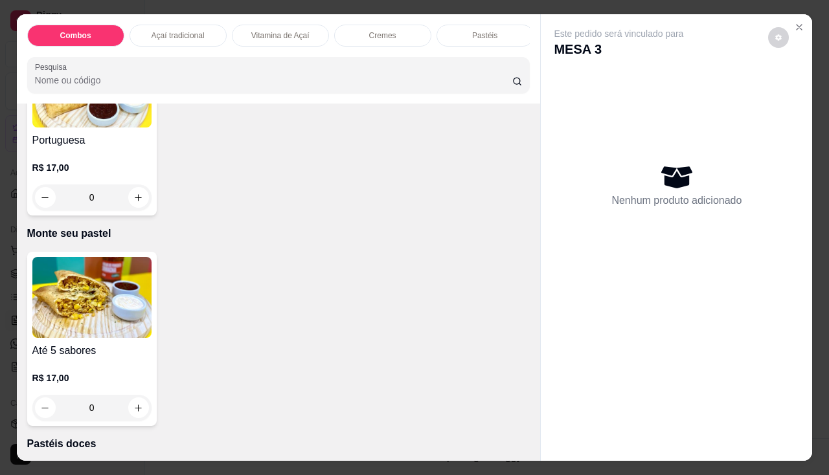
click at [100, 326] on img at bounding box center [91, 297] width 119 height 81
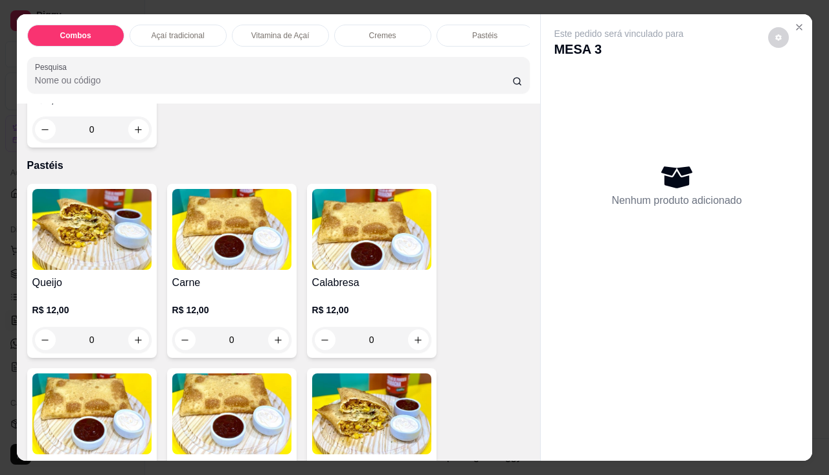
scroll to position [1360, 0]
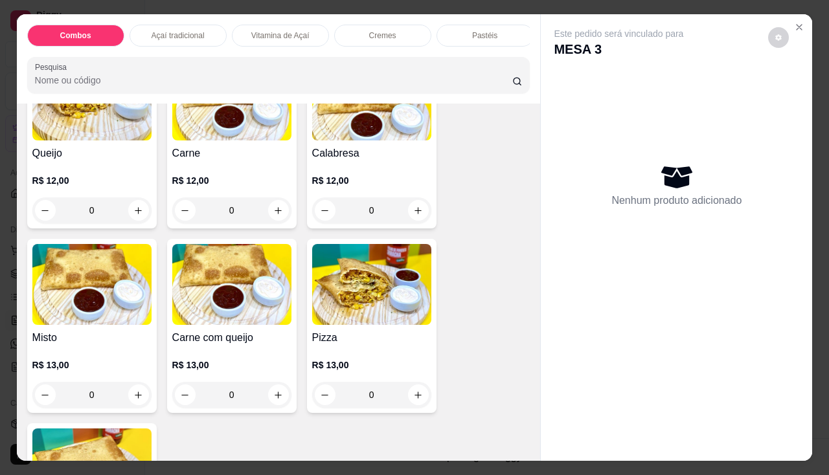
click at [225, 289] on img at bounding box center [231, 284] width 119 height 81
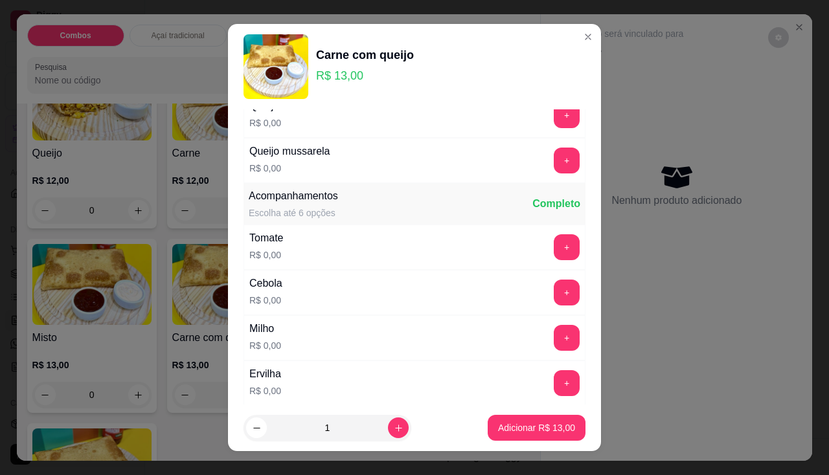
scroll to position [0, 0]
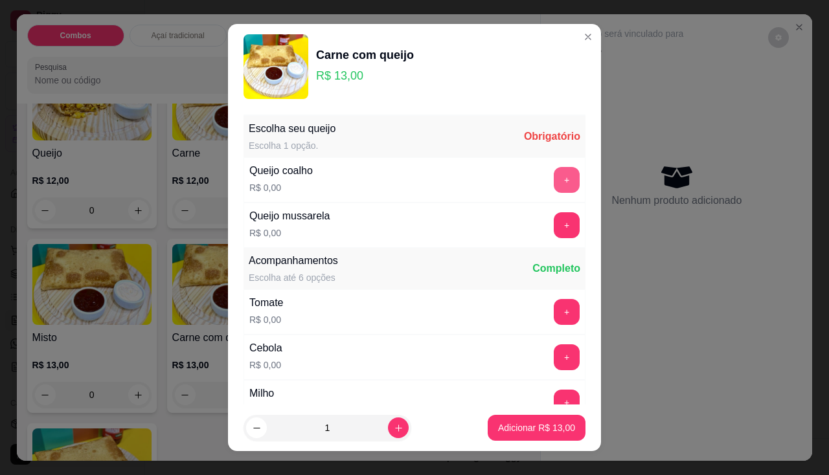
click at [554, 175] on button "+" at bounding box center [567, 180] width 26 height 26
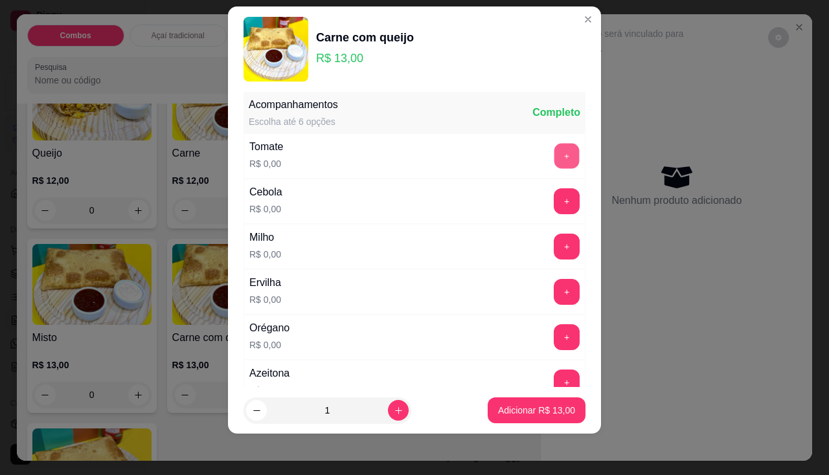
click at [554, 161] on button "+" at bounding box center [566, 155] width 25 height 25
click at [554, 192] on button "+" at bounding box center [567, 201] width 26 height 26
click at [554, 238] on button "+" at bounding box center [567, 247] width 26 height 26
click at [491, 247] on div "- 1 +" at bounding box center [538, 247] width 94 height 26
click at [496, 247] on button "-" at bounding box center [509, 247] width 26 height 26
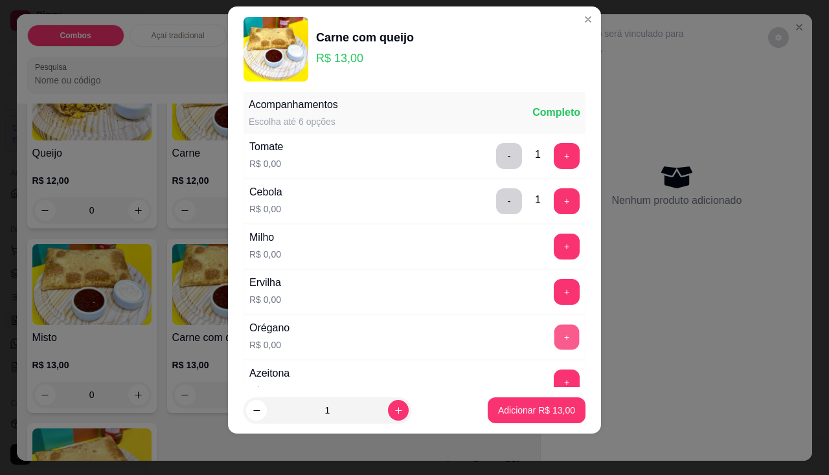
click at [554, 342] on button "+" at bounding box center [566, 336] width 25 height 25
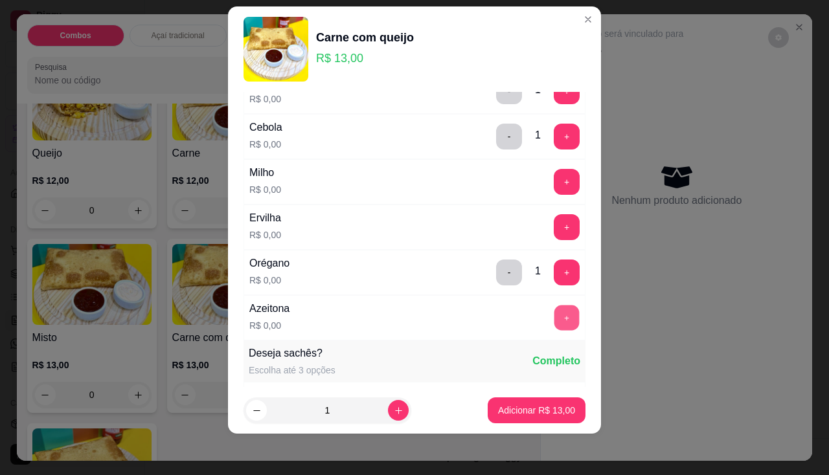
click at [554, 315] on button "+" at bounding box center [566, 317] width 25 height 25
click at [534, 405] on p "Adicionar R$ 13,00" at bounding box center [536, 410] width 77 height 13
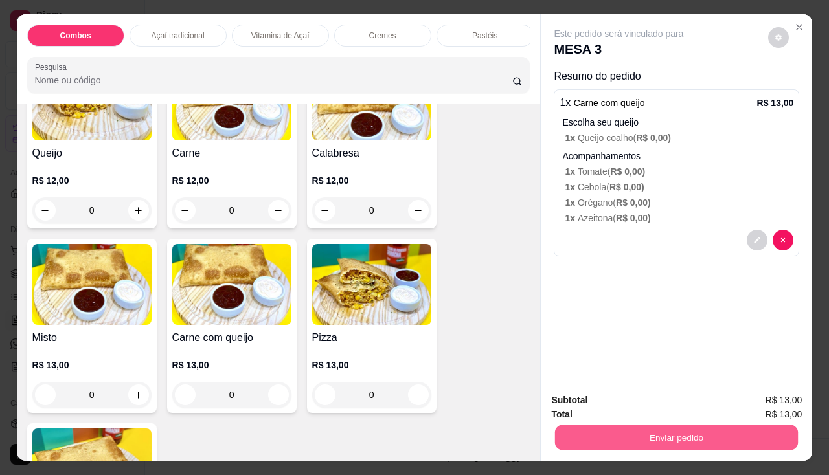
click at [601, 425] on button "Enviar pedido" at bounding box center [676, 437] width 243 height 25
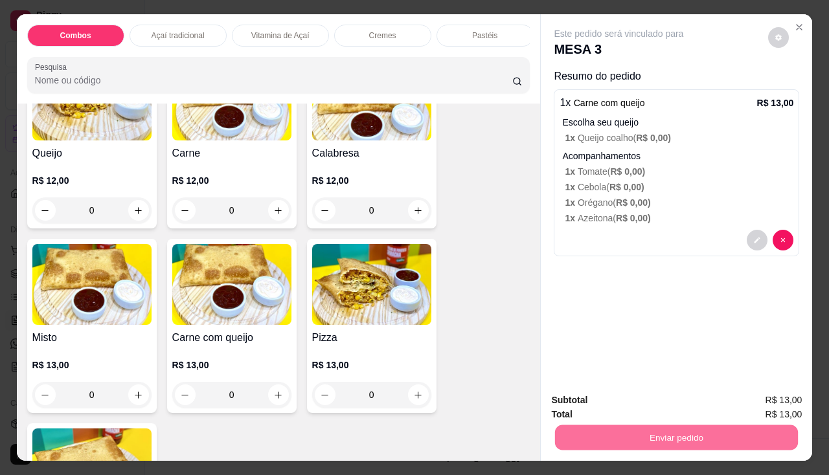
click at [607, 407] on button "Não registrar e enviar pedido" at bounding box center [633, 401] width 135 height 25
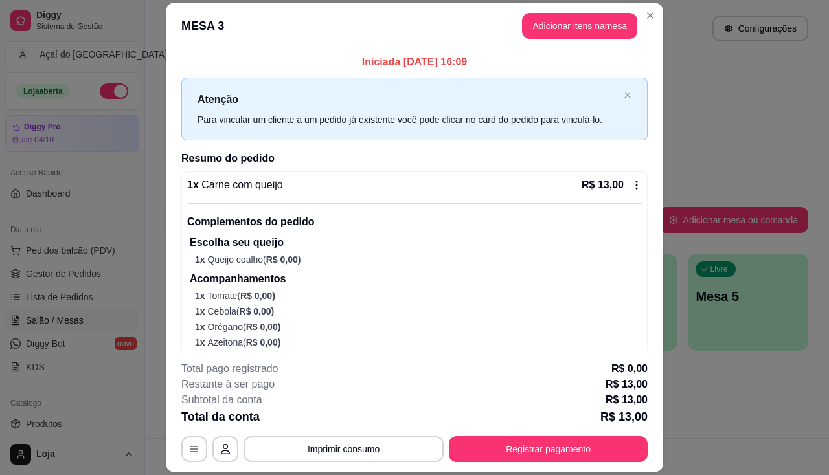
scroll to position [27, 0]
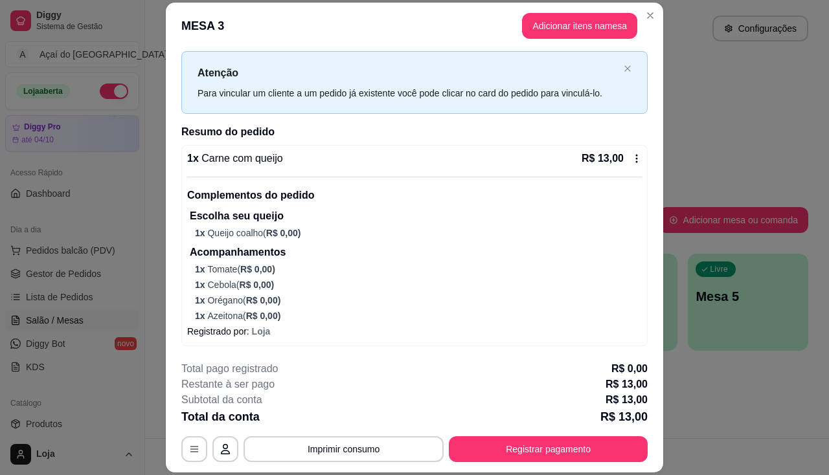
click at [554, 256] on p "Acompanhamentos" at bounding box center [416, 253] width 452 height 16
click at [581, 23] on button "Adicionar itens na mesa" at bounding box center [579, 26] width 115 height 26
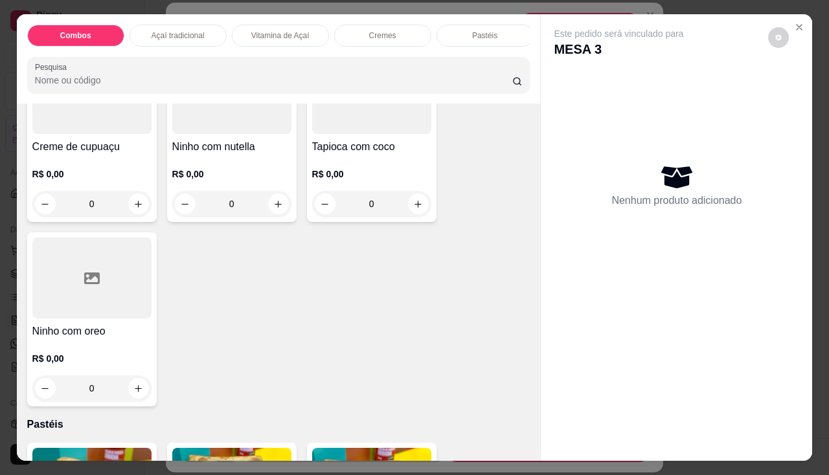
scroll to position [1230, 0]
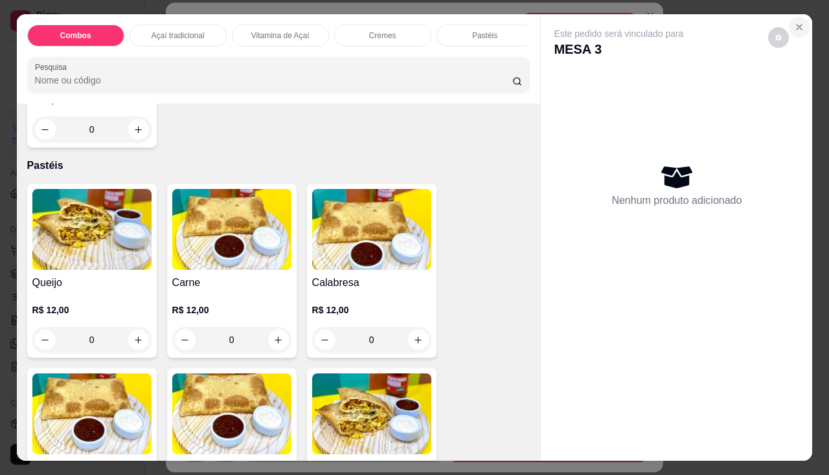
click at [794, 23] on icon "Close" at bounding box center [799, 27] width 10 height 10
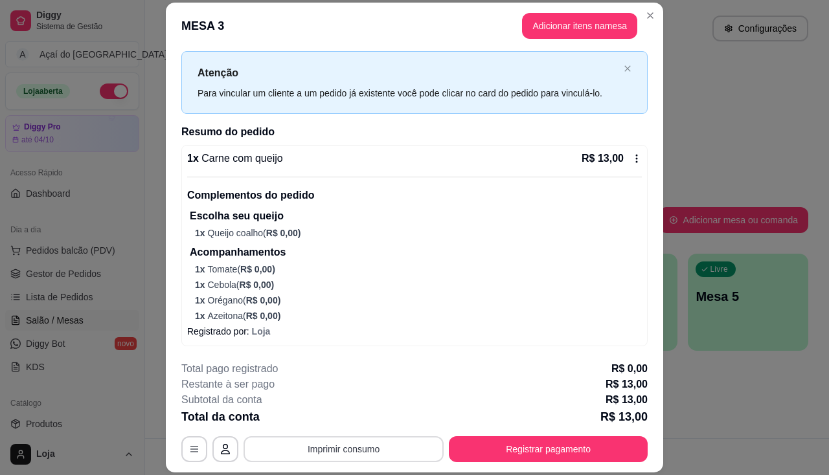
click at [367, 443] on button "Imprimir consumo" at bounding box center [343, 449] width 200 height 26
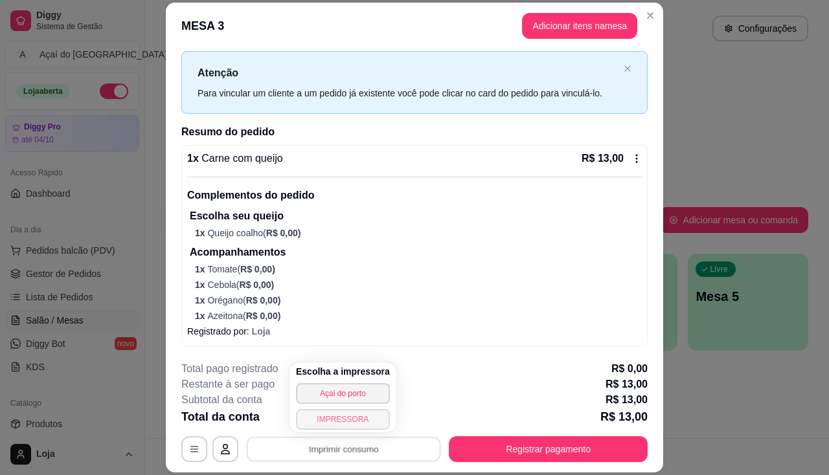
click at [342, 418] on button "IMPRESSORA" at bounding box center [343, 419] width 94 height 21
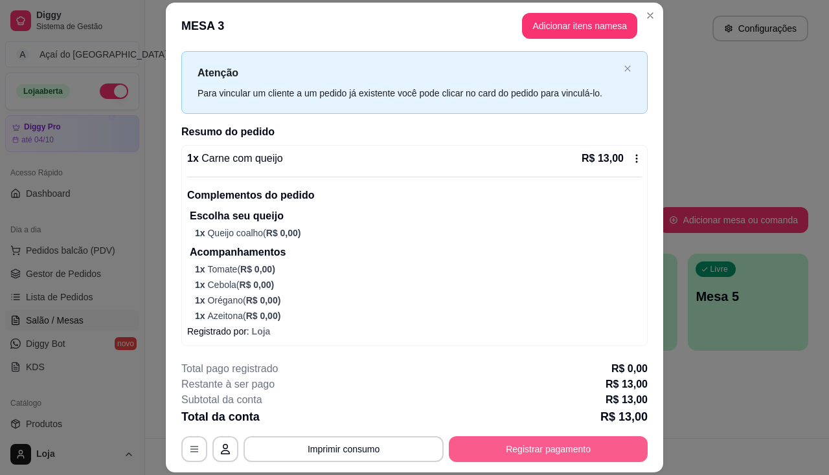
click at [559, 451] on button "Registrar pagamento" at bounding box center [548, 449] width 199 height 26
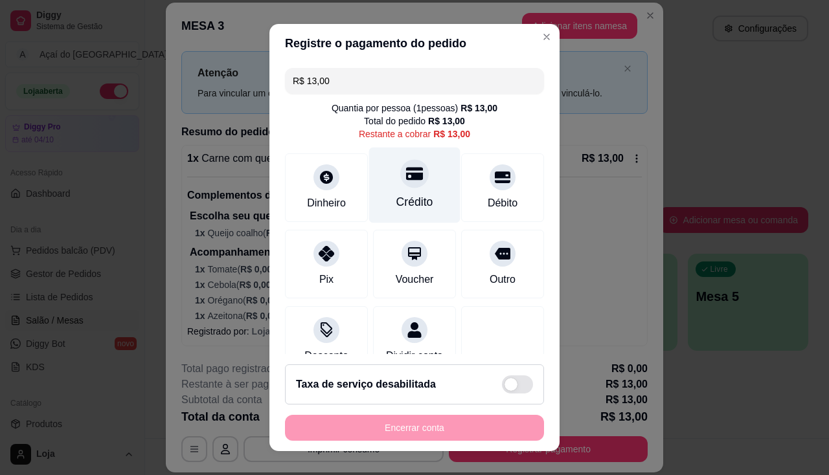
click at [415, 182] on div "Crédito" at bounding box center [414, 185] width 91 height 76
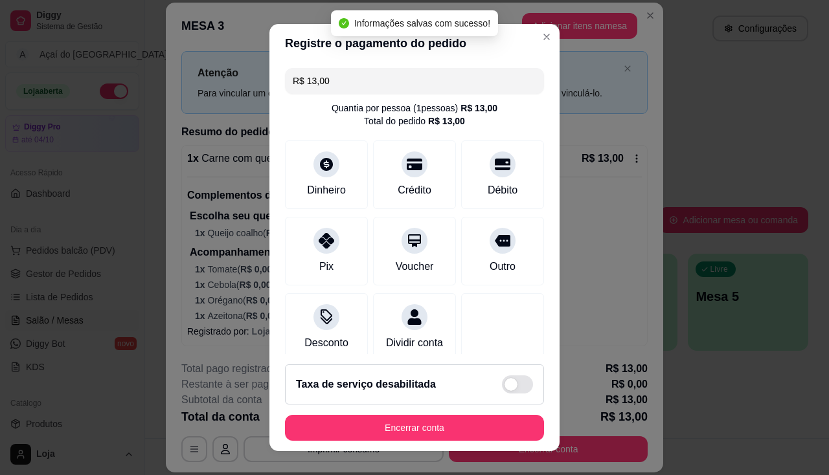
type input "R$ 0,00"
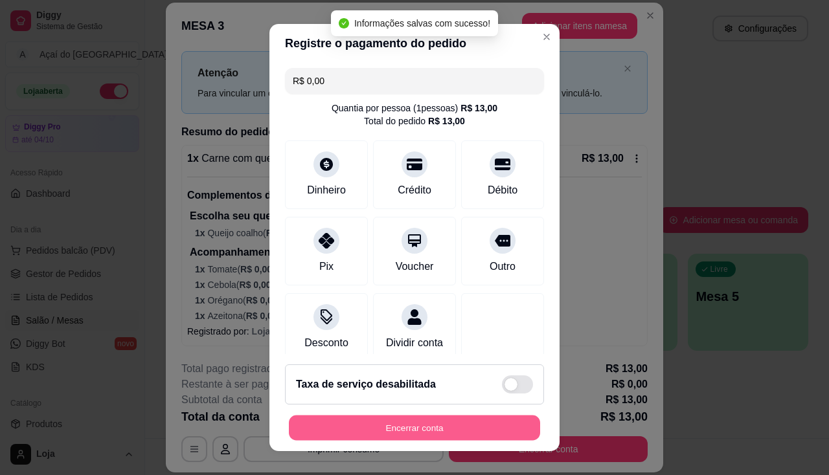
click at [444, 432] on button "Encerrar conta" at bounding box center [414, 428] width 251 height 25
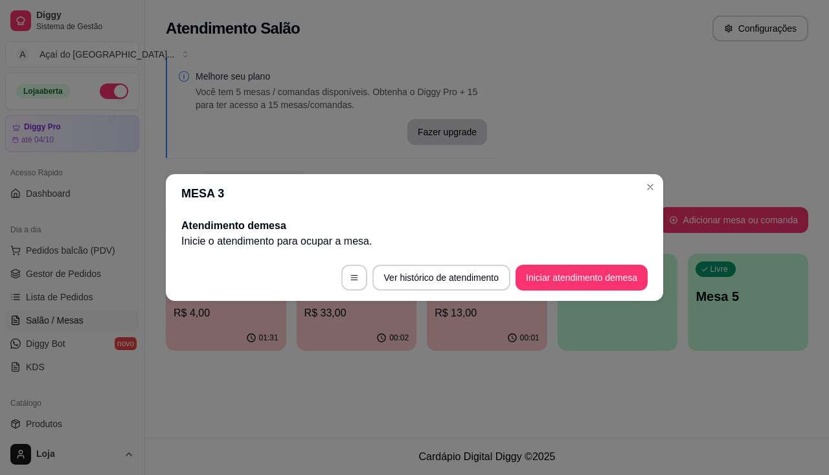
scroll to position [0, 0]
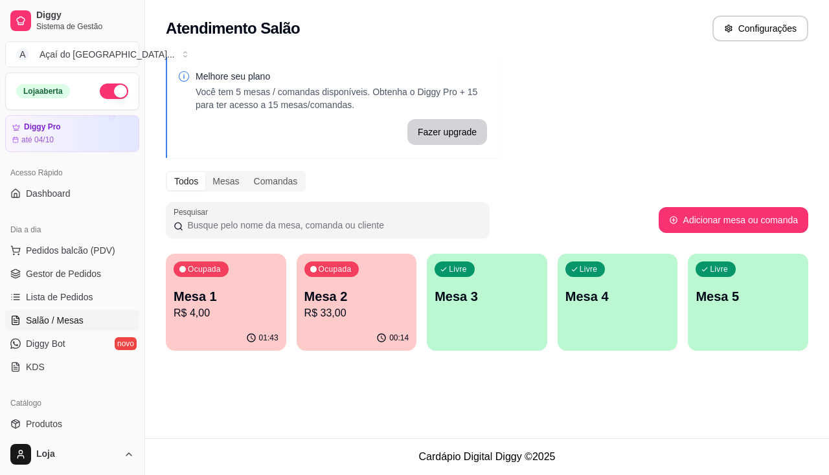
click at [353, 293] on p "Mesa 2" at bounding box center [356, 296] width 105 height 18
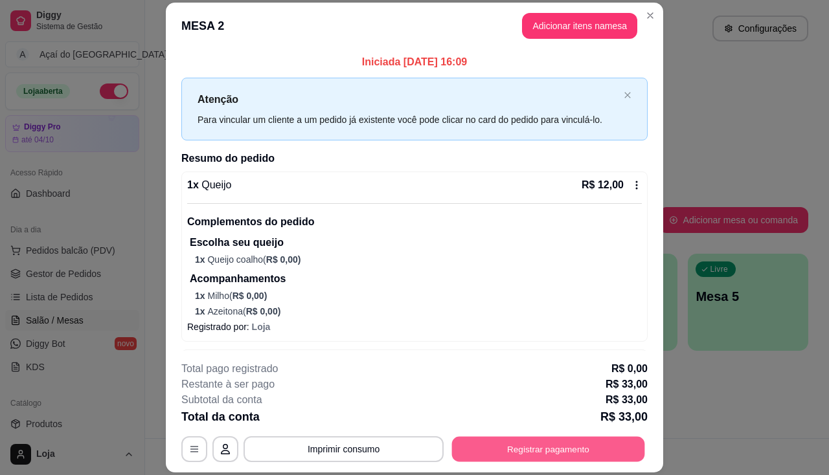
click at [575, 459] on button "Registrar pagamento" at bounding box center [548, 449] width 193 height 25
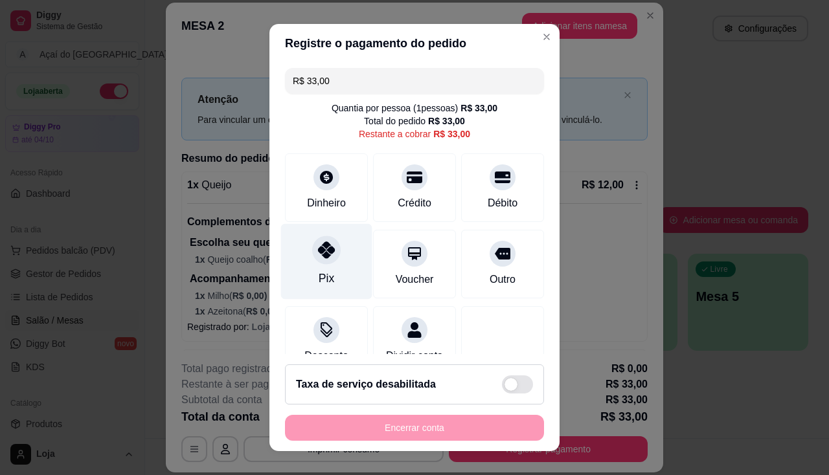
click at [310, 283] on div "Pix" at bounding box center [326, 261] width 91 height 76
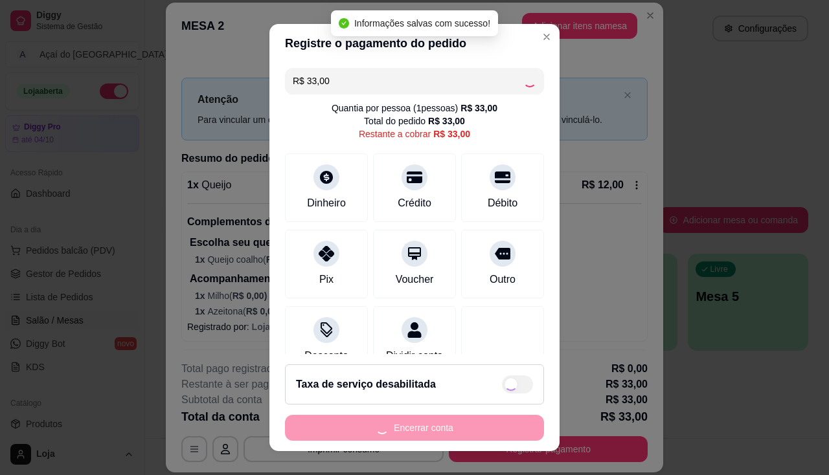
type input "R$ 0,00"
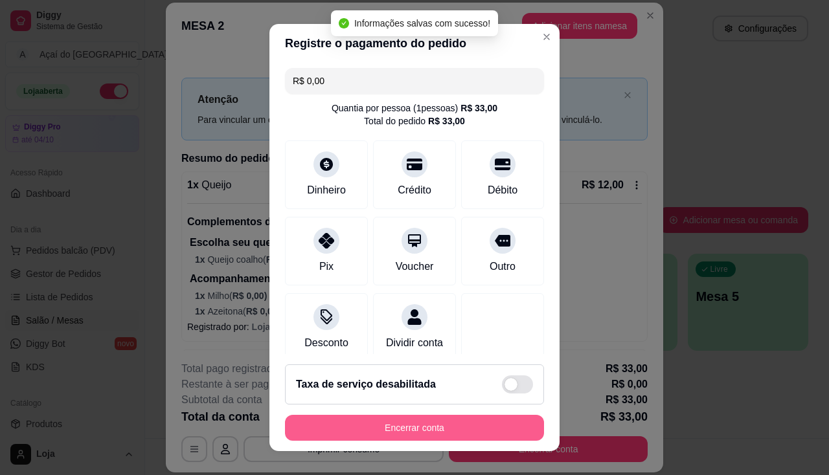
click at [400, 441] on div "Encerrar conta" at bounding box center [414, 428] width 259 height 26
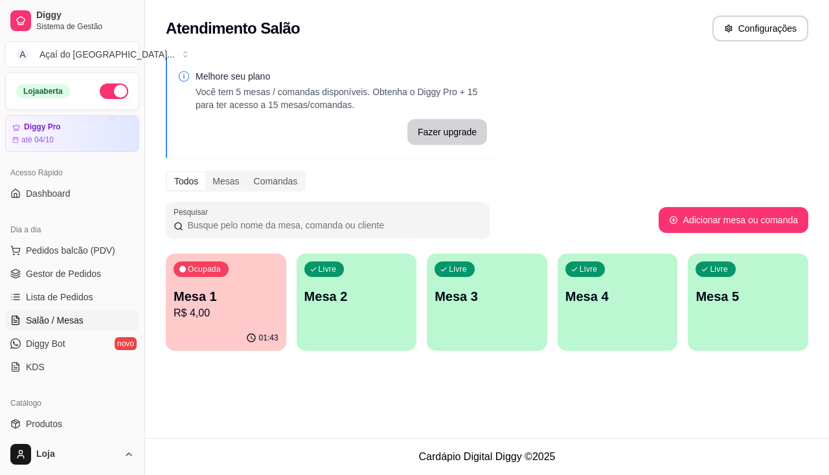
click at [159, 302] on div "Melhore seu plano Você tem 5 mesas / comandas disponíveis. Obtenha o Diggy Pro …" at bounding box center [487, 207] width 684 height 317
